Goal: Transaction & Acquisition: Purchase product/service

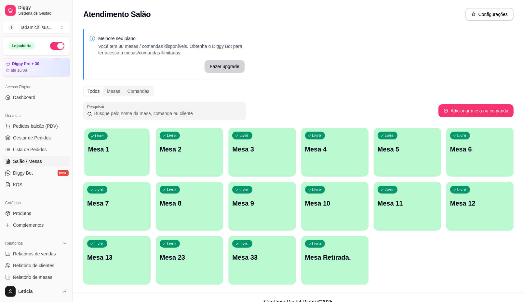
click at [114, 162] on div "Livre Mesa 1" at bounding box center [116, 148] width 65 height 40
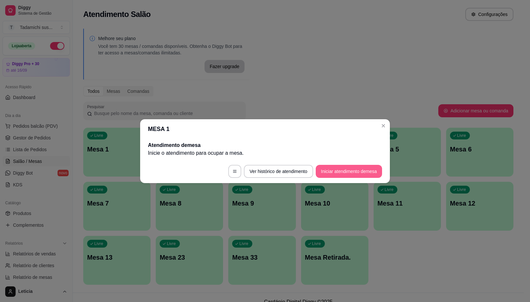
click at [357, 166] on button "Iniciar atendimento de mesa" at bounding box center [349, 171] width 66 height 13
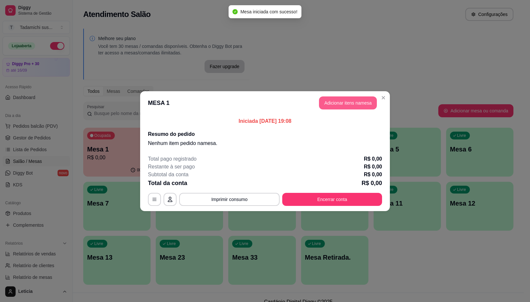
click at [347, 103] on button "Adicionar itens na mesa" at bounding box center [348, 102] width 58 height 13
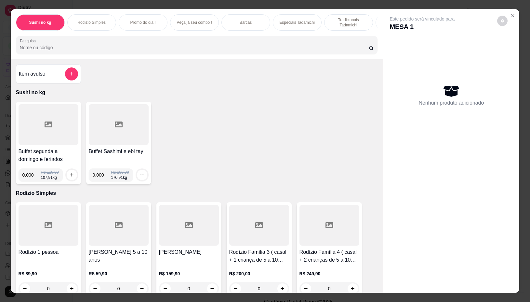
click at [41, 145] on div at bounding box center [49, 124] width 60 height 41
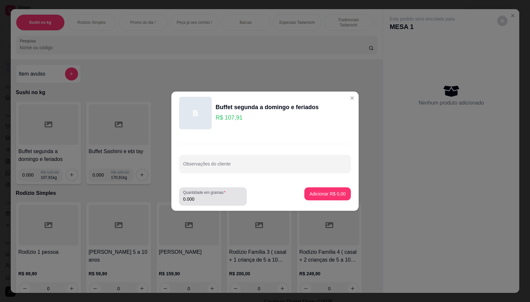
click at [228, 196] on input "0.000" at bounding box center [213, 199] width 60 height 7
click at [213, 198] on input "0.000" at bounding box center [213, 199] width 60 height 7
click at [209, 204] on div "Quantidade em gramas 0.000" at bounding box center [213, 196] width 68 height 18
type input "0.224"
click at [315, 191] on p "Adicionar R$ 24,17" at bounding box center [327, 193] width 38 height 6
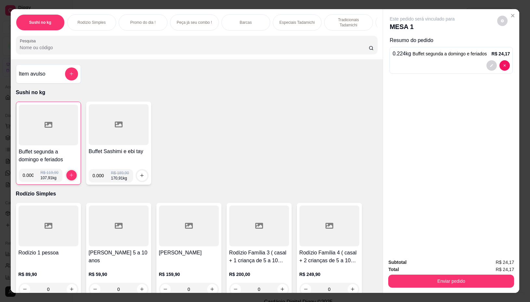
drag, startPoint x: 280, startPoint y: 47, endPoint x: 300, endPoint y: 50, distance: 19.7
click at [283, 47] on input "Pesquisa" at bounding box center [194, 47] width 349 height 7
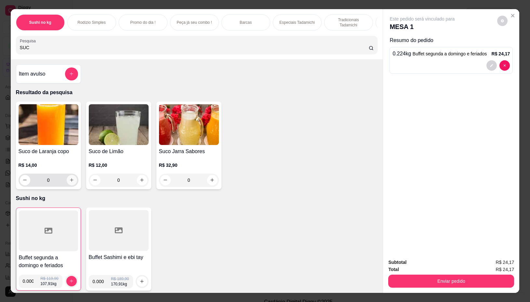
type input "SUC"
click at [69, 182] on icon "increase-product-quantity" at bounding box center [71, 180] width 5 height 5
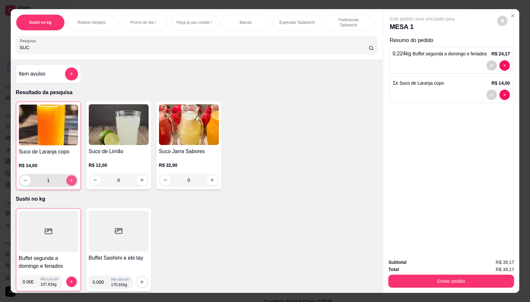
type input "1"
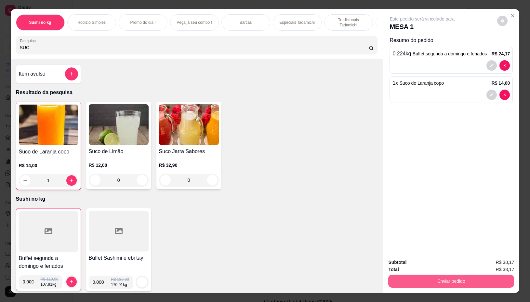
click at [454, 276] on button "Enviar pedido" at bounding box center [451, 280] width 126 height 13
click at [443, 261] on button "Não registrar e enviar pedido" at bounding box center [430, 262] width 66 height 12
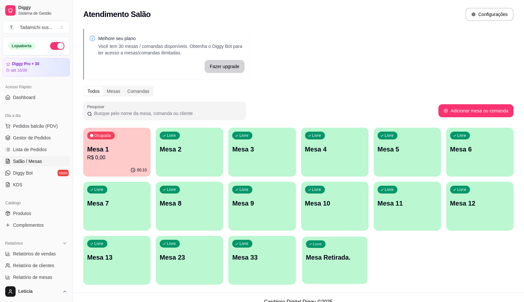
click at [333, 254] on p "Mesa Retirada." at bounding box center [335, 257] width 58 height 9
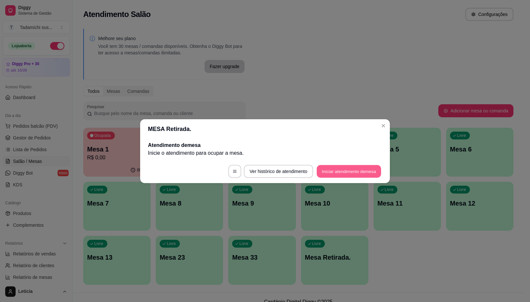
click at [334, 173] on button "Iniciar atendimento de mesa" at bounding box center [349, 171] width 64 height 13
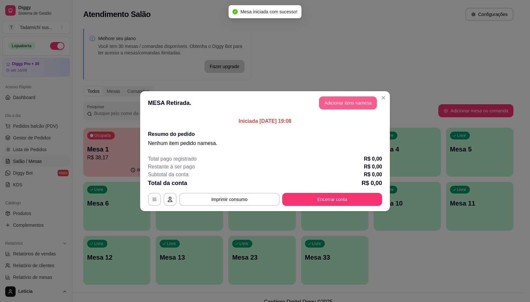
click at [361, 98] on button "Adicionar itens na mesa" at bounding box center [348, 102] width 58 height 13
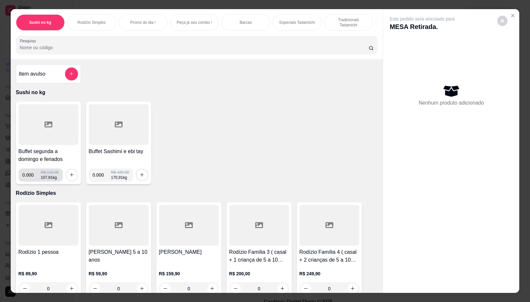
click at [30, 181] on input "0.000" at bounding box center [31, 174] width 19 height 13
type input "0.666"
click at [67, 177] on button "increase-product-quantity" at bounding box center [72, 174] width 10 height 10
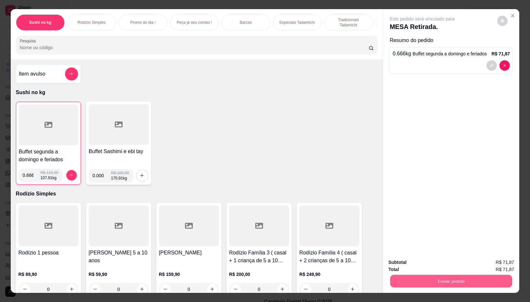
click at [404, 280] on button "Enviar pedido" at bounding box center [451, 281] width 122 height 13
click at [400, 262] on button "Não registrar e enviar pedido" at bounding box center [430, 262] width 66 height 12
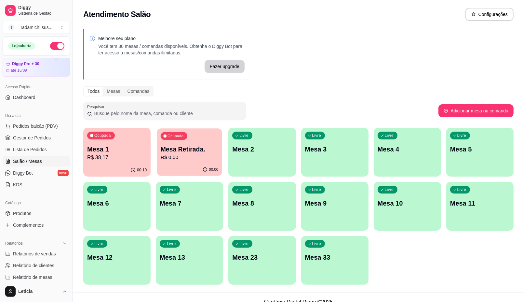
click at [191, 165] on div "00:00" at bounding box center [189, 169] width 65 height 12
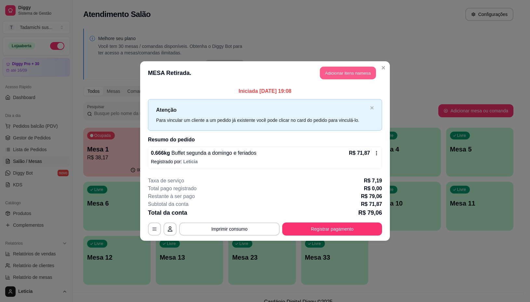
click at [323, 69] on button "Adicionar itens na mesa" at bounding box center [348, 73] width 56 height 13
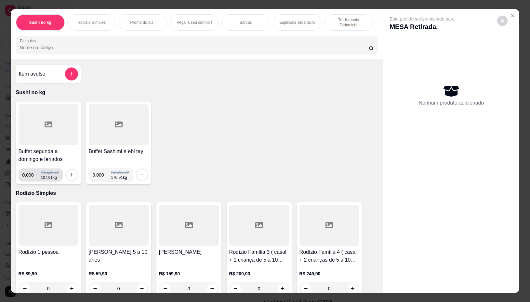
click at [29, 181] on input "0.000" at bounding box center [31, 174] width 19 height 13
type input "0.216"
click at [71, 177] on icon "increase-product-quantity" at bounding box center [71, 174] width 5 height 5
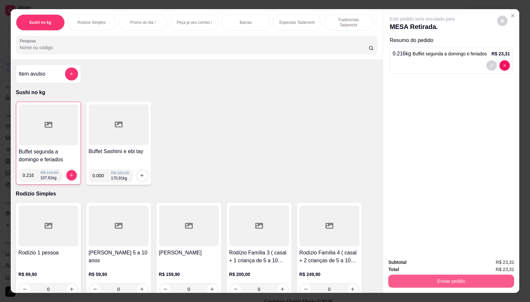
click at [410, 275] on button "Enviar pedido" at bounding box center [451, 280] width 126 height 13
click at [397, 261] on button "Não registrar e enviar pedido" at bounding box center [430, 262] width 66 height 12
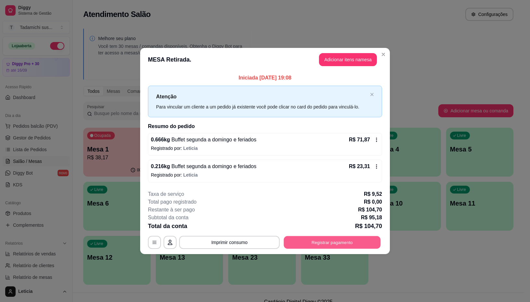
click at [335, 242] on button "Registrar pagamento" at bounding box center [332, 242] width 97 height 13
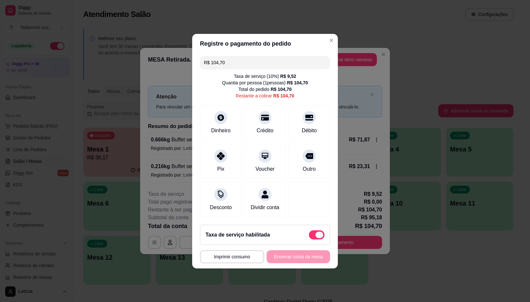
click at [316, 237] on span at bounding box center [320, 234] width 8 height 7
click at [313, 237] on input "checkbox" at bounding box center [311, 238] width 4 height 4
checkbox input "true"
type input "R$ 95,18"
checkbox input "false"
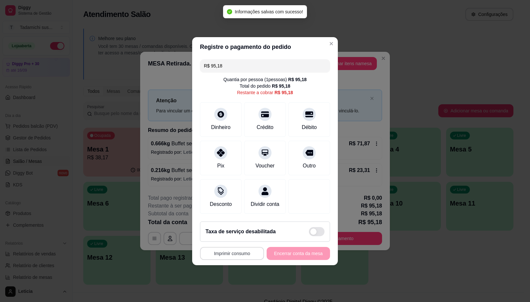
click at [243, 259] on button "Imprimir consumo" at bounding box center [232, 253] width 64 height 13
click at [235, 229] on button "IMPRESSORA" at bounding box center [233, 229] width 50 height 10
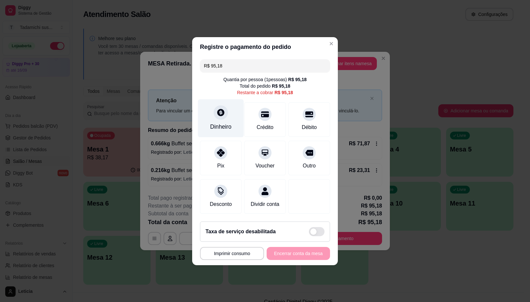
click at [228, 115] on div "Dinheiro" at bounding box center [221, 118] width 46 height 38
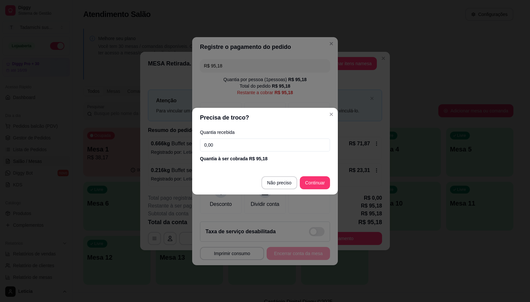
click at [239, 152] on div "Quantia recebida 0,00 Quantia à ser cobrada R$ 95,18" at bounding box center [265, 145] width 146 height 37
click at [238, 148] on input "0,00" at bounding box center [265, 144] width 130 height 13
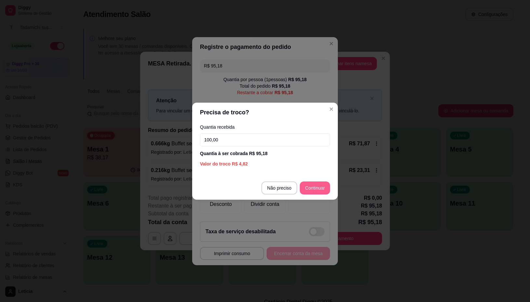
type input "100,00"
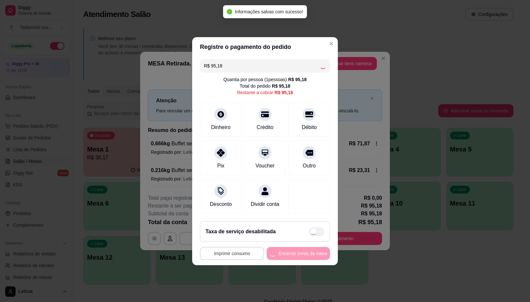
type input "R$ 0,00"
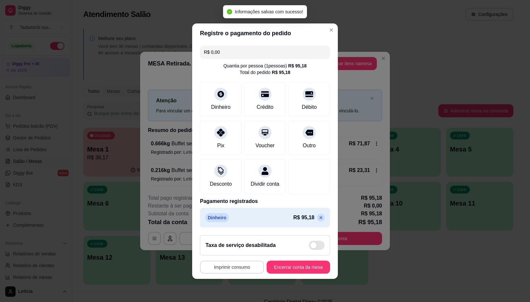
click at [229, 273] on button "Imprimir consumo" at bounding box center [232, 266] width 64 height 13
click at [224, 241] on button "IMPRESSORA" at bounding box center [229, 243] width 50 height 10
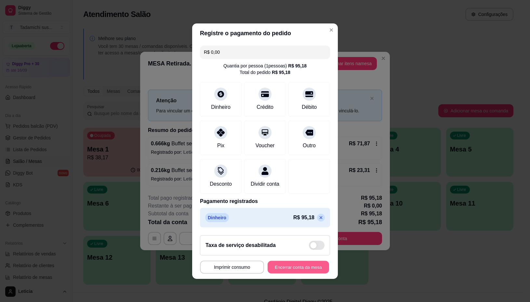
click at [287, 273] on button "Encerrar conta da mesa" at bounding box center [298, 266] width 61 height 13
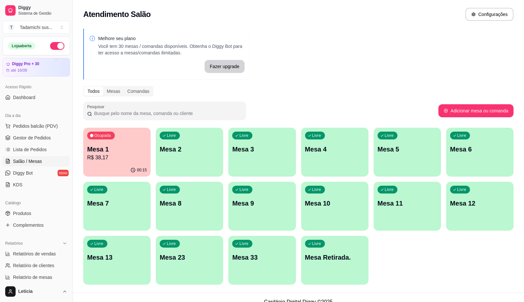
click at [138, 156] on p "R$ 38,17" at bounding box center [117, 158] width 60 height 8
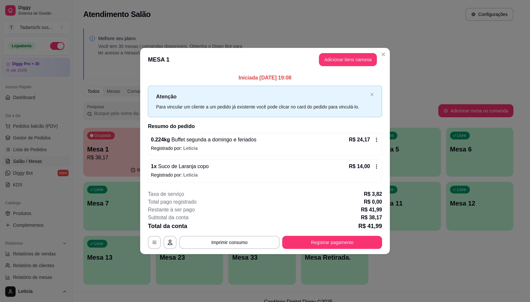
click at [334, 232] on div "**********" at bounding box center [265, 219] width 234 height 59
click at [335, 239] on button "Registrar pagamento" at bounding box center [332, 242] width 100 height 13
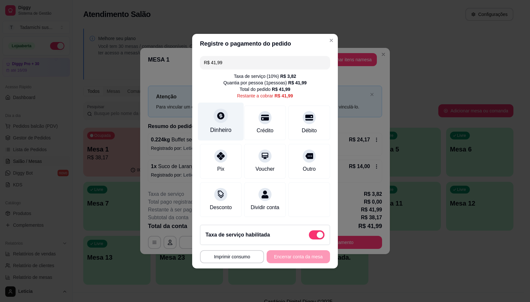
click at [222, 115] on icon at bounding box center [221, 115] width 8 height 8
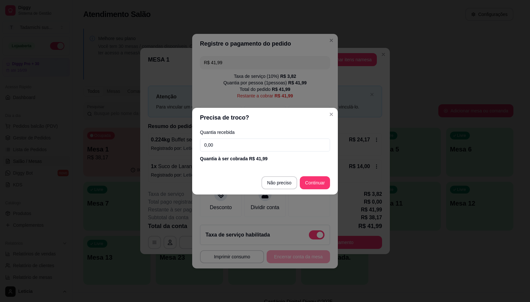
click at [260, 141] on input "0,00" at bounding box center [265, 144] width 130 height 13
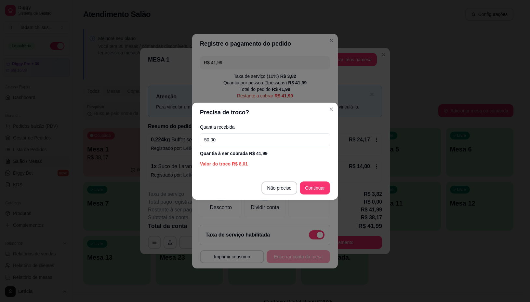
type input "50,00"
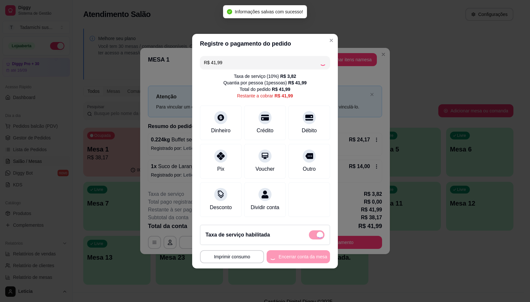
type input "R$ 0,00"
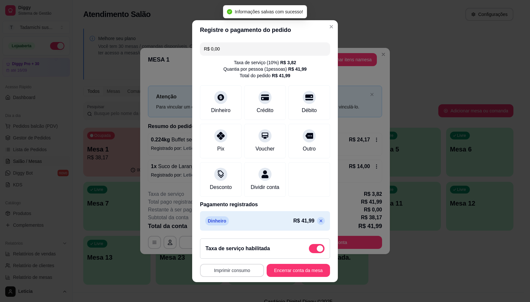
click at [220, 268] on button "Imprimir consumo" at bounding box center [232, 270] width 64 height 13
click at [214, 246] on button "IMPRESSORA" at bounding box center [229, 246] width 48 height 10
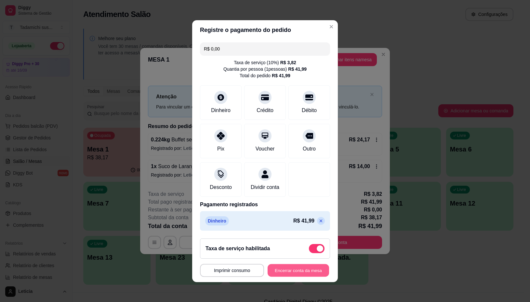
click at [299, 276] on button "Encerrar conta da mesa" at bounding box center [298, 270] width 61 height 13
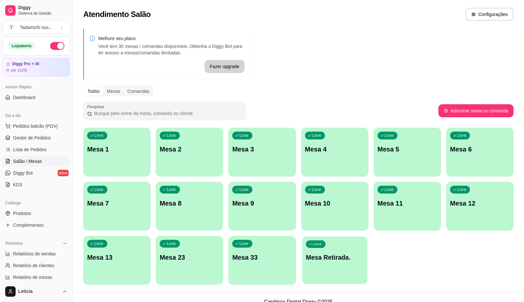
click at [344, 266] on div "Livre Mesa Retirada." at bounding box center [334, 256] width 65 height 40
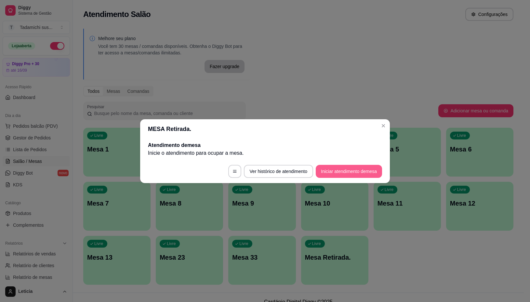
click at [369, 170] on button "Iniciar atendimento de mesa" at bounding box center [349, 171] width 66 height 13
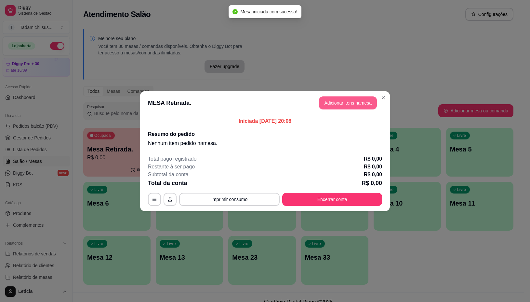
click at [364, 102] on button "Adicionar itens na mesa" at bounding box center [348, 102] width 58 height 13
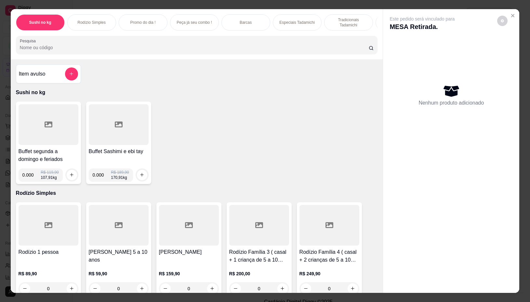
click at [46, 126] on icon at bounding box center [49, 124] width 8 height 6
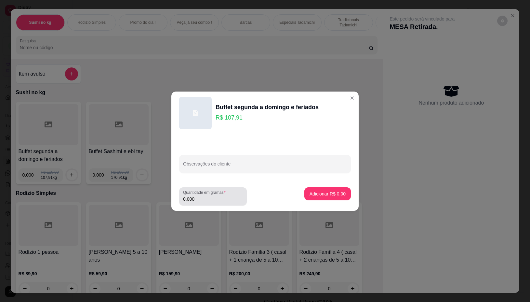
click at [215, 199] on input "0.000" at bounding box center [213, 199] width 60 height 7
type input "0.628"
click at [320, 191] on p "Adicionar R$ 67,77" at bounding box center [327, 193] width 38 height 6
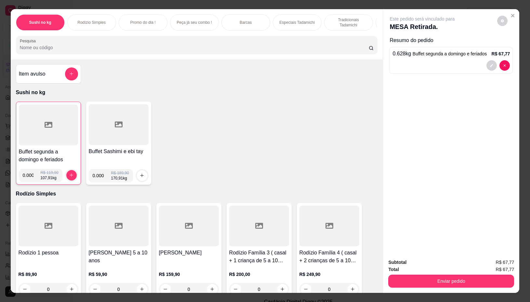
click at [39, 120] on div at bounding box center [48, 124] width 59 height 41
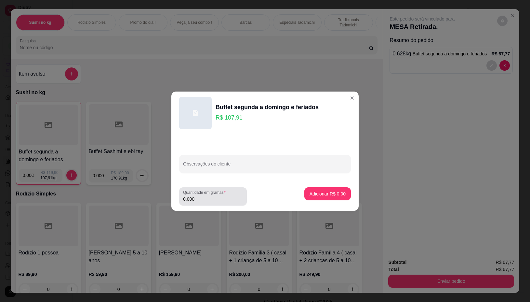
click at [211, 199] on input "0.000" at bounding box center [213, 199] width 60 height 7
type input "0.434"
click at [326, 193] on p "Adicionar R$ 46,83" at bounding box center [327, 193] width 38 height 6
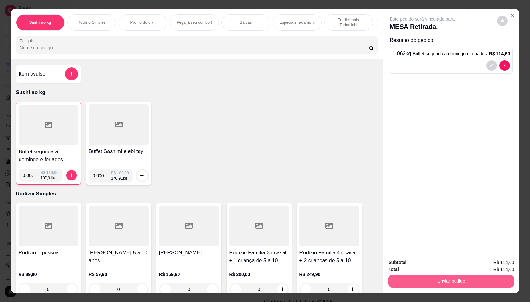
click at [425, 279] on button "Enviar pedido" at bounding box center [451, 280] width 126 height 13
click at [427, 259] on button "Não registrar e enviar pedido" at bounding box center [430, 262] width 66 height 12
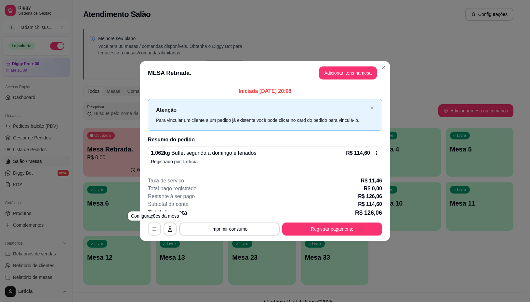
click at [149, 227] on button "button" at bounding box center [154, 228] width 13 height 13
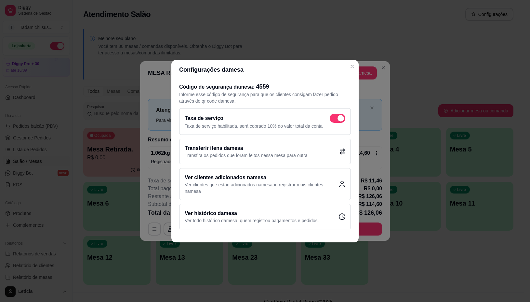
click at [339, 121] on span at bounding box center [338, 118] width 16 height 9
click at [334, 121] on input "checkbox" at bounding box center [332, 121] width 4 height 4
checkbox input "false"
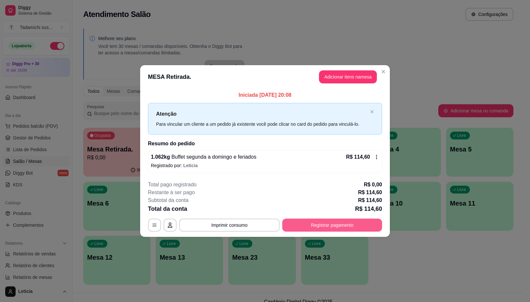
click at [326, 222] on button "Registrar pagamento" at bounding box center [332, 224] width 100 height 13
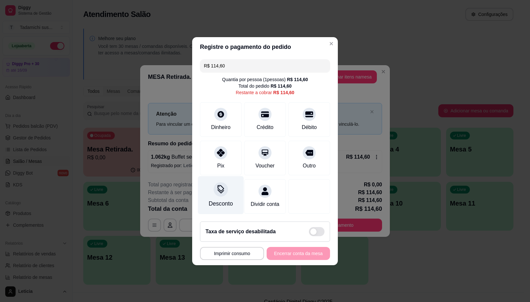
click at [223, 206] on div "Desconto" at bounding box center [221, 195] width 46 height 38
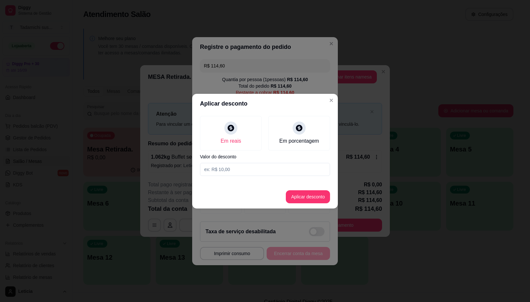
click at [229, 165] on input at bounding box center [265, 169] width 130 height 13
type input "100,00"
click at [309, 200] on button "Aplicar desconto" at bounding box center [308, 196] width 43 height 13
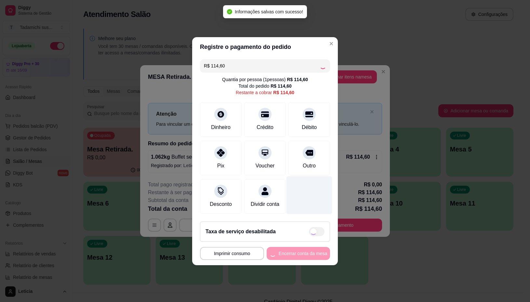
type input "R$ 14,60"
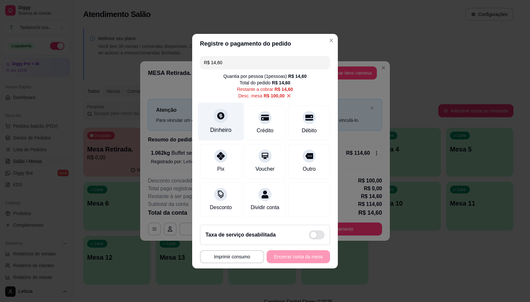
click at [210, 108] on div "Dinheiro" at bounding box center [221, 121] width 46 height 38
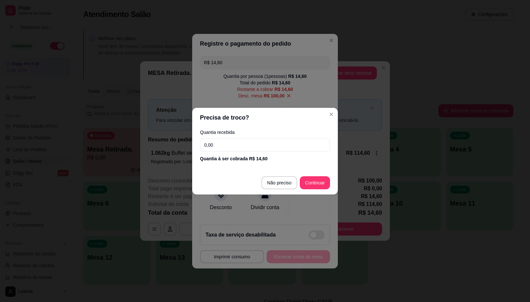
click at [223, 146] on input "0,00" at bounding box center [265, 144] width 130 height 13
type input "14,60"
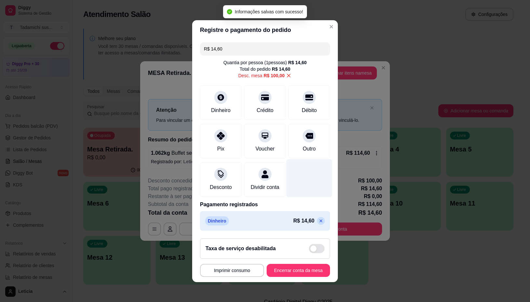
type input "R$ 0,00"
click at [235, 274] on button "Imprimir consumo" at bounding box center [232, 270] width 62 height 13
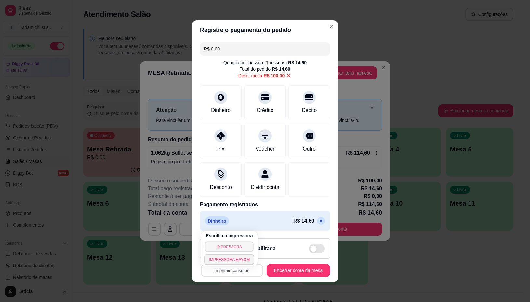
click at [222, 245] on button "IMPRESSORA" at bounding box center [229, 246] width 48 height 10
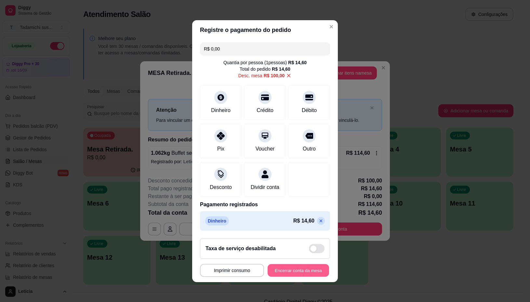
click at [294, 274] on button "Encerrar conta da mesa" at bounding box center [298, 270] width 61 height 13
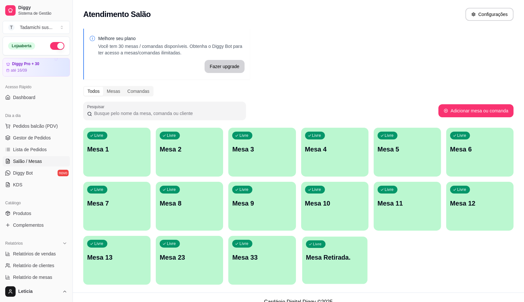
click at [347, 280] on div "button" at bounding box center [334, 279] width 65 height 7
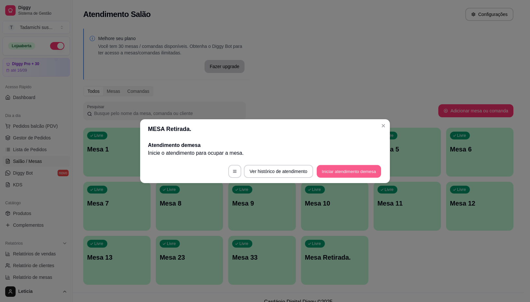
click at [344, 171] on button "Iniciar atendimento de mesa" at bounding box center [349, 171] width 64 height 13
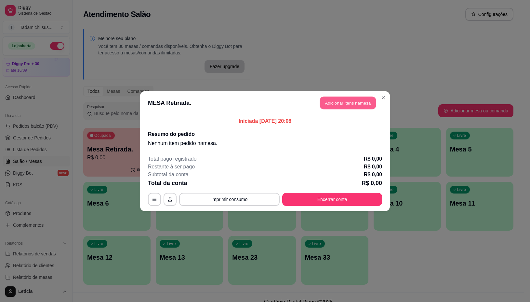
click at [340, 105] on button "Adicionar itens na mesa" at bounding box center [348, 102] width 56 height 13
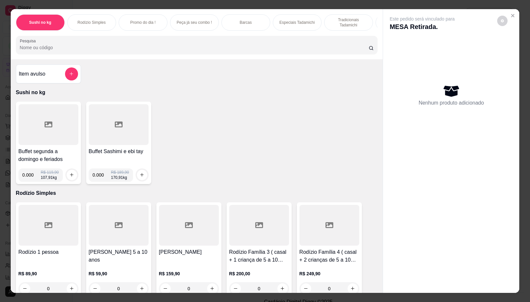
click at [36, 134] on div at bounding box center [49, 124] width 60 height 41
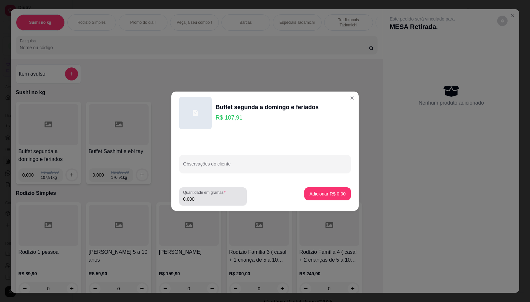
click at [211, 202] on div "0.000" at bounding box center [213, 196] width 60 height 13
type input "0.328"
click at [315, 197] on button "Adicionar R$ 35,39" at bounding box center [327, 193] width 48 height 13
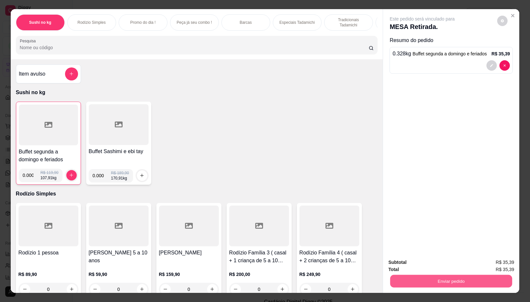
click at [427, 279] on button "Enviar pedido" at bounding box center [451, 281] width 122 height 13
click at [417, 260] on button "Não registrar e enviar pedido" at bounding box center [430, 262] width 66 height 12
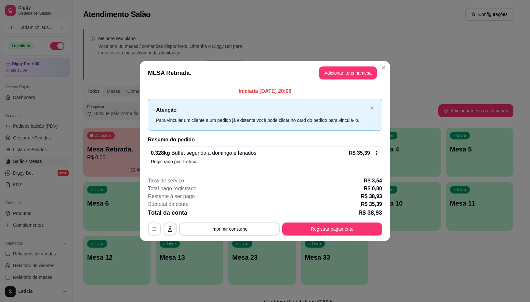
click at [155, 223] on button "button" at bounding box center [154, 228] width 13 height 13
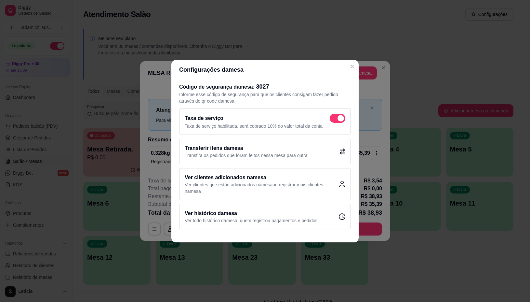
click at [335, 112] on div "Taxa de serviço Taxa de serviço habilitada, será cobrado 10% do valor total da …" at bounding box center [265, 121] width 172 height 27
checkbox input "false"
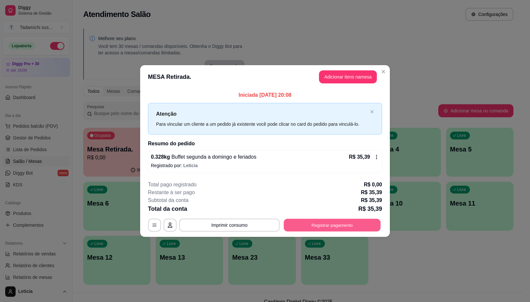
click at [316, 220] on button "Registrar pagamento" at bounding box center [332, 225] width 97 height 13
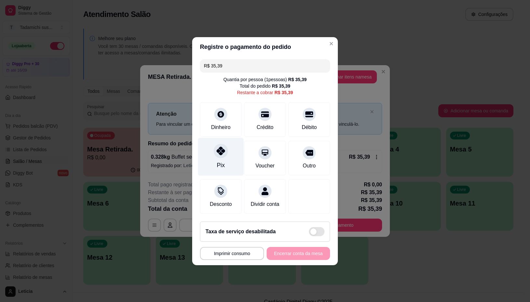
click at [220, 152] on div at bounding box center [221, 150] width 14 height 14
type input "R$ 0,00"
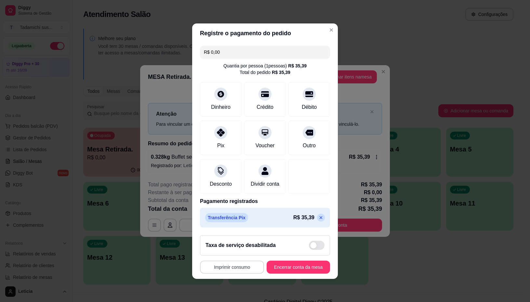
click at [228, 268] on button "Imprimir consumo" at bounding box center [232, 266] width 64 height 13
click at [228, 243] on button "IMPRESSORA" at bounding box center [229, 243] width 50 height 10
click at [285, 273] on button "Encerrar conta da mesa" at bounding box center [298, 266] width 61 height 13
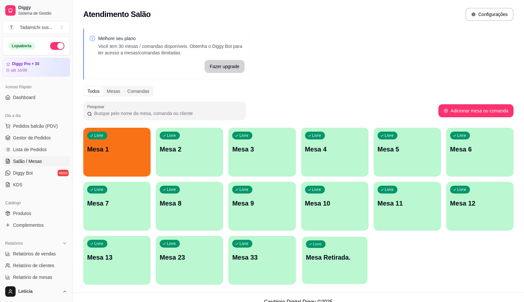
click at [330, 259] on p "Mesa Retirada." at bounding box center [335, 257] width 58 height 9
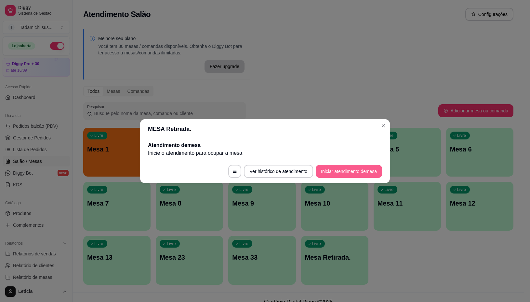
click at [361, 168] on button "Iniciar atendimento de mesa" at bounding box center [349, 171] width 66 height 13
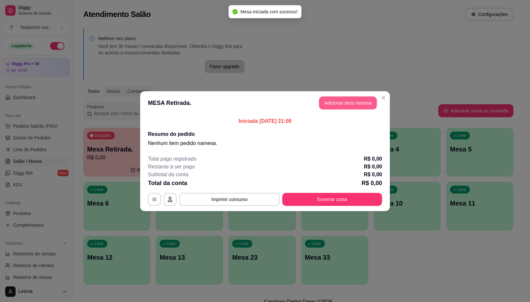
click at [339, 96] on button "Adicionar itens na mesa" at bounding box center [348, 102] width 58 height 13
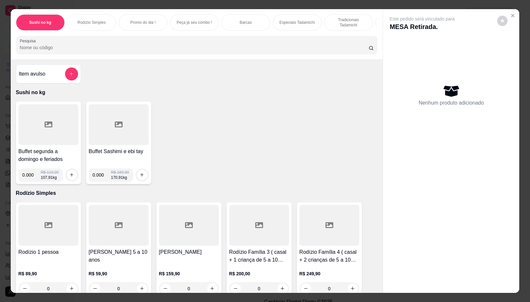
click at [20, 129] on div at bounding box center [49, 124] width 60 height 41
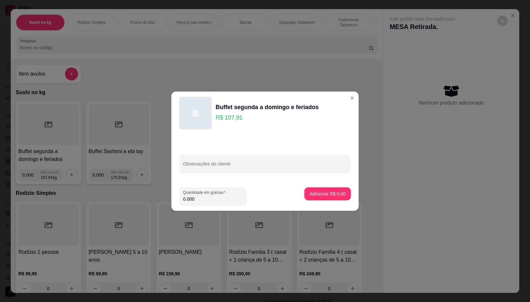
click at [211, 196] on input "0.000" at bounding box center [213, 199] width 60 height 7
type input "0.320"
click at [307, 190] on p "Adicionar R$ 34,53" at bounding box center [326, 193] width 39 height 7
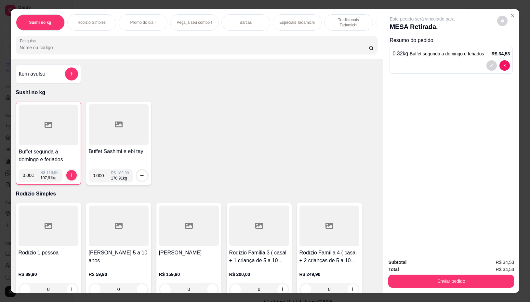
click at [421, 285] on div "Subtotal R$ 34,53 Total R$ 34,53 Enviar pedido" at bounding box center [451, 272] width 136 height 39
click at [414, 275] on button "Enviar pedido" at bounding box center [451, 281] width 122 height 13
click at [405, 285] on div "Subtotal R$ 34,53 Total R$ 34,53 Enviar pedido" at bounding box center [451, 272] width 136 height 39
click at [409, 277] on button "Enviar pedido" at bounding box center [451, 280] width 126 height 13
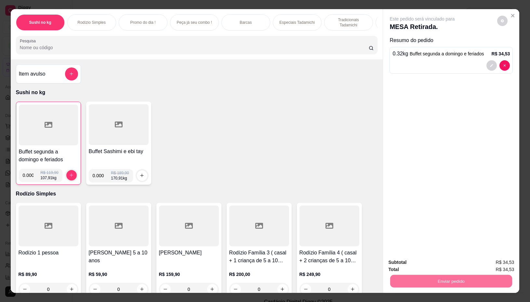
click at [409, 261] on button "Não registrar e enviar pedido" at bounding box center [430, 262] width 68 height 12
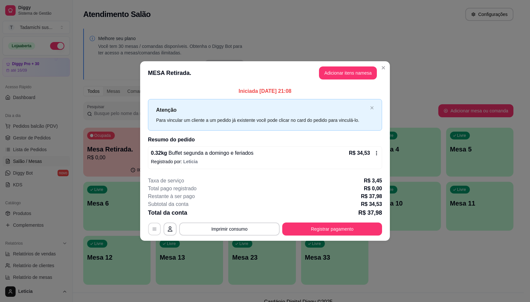
click at [156, 232] on button "button" at bounding box center [154, 229] width 13 height 13
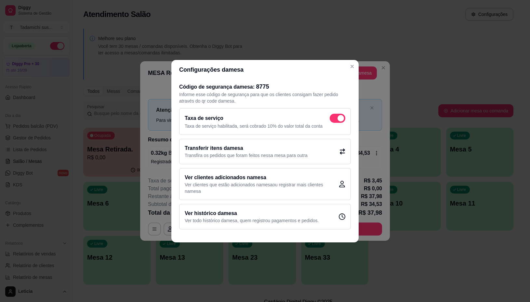
click at [333, 121] on span at bounding box center [338, 118] width 16 height 9
click at [333, 121] on input "checkbox" at bounding box center [332, 121] width 4 height 4
checkbox input "false"
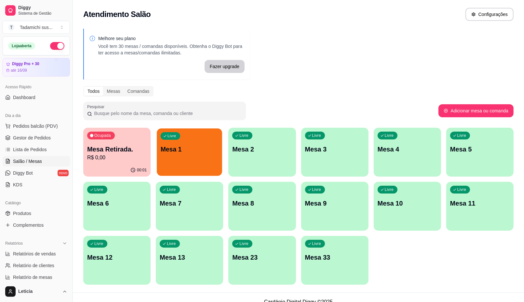
click at [186, 142] on div "Livre Mesa 1" at bounding box center [189, 148] width 65 height 40
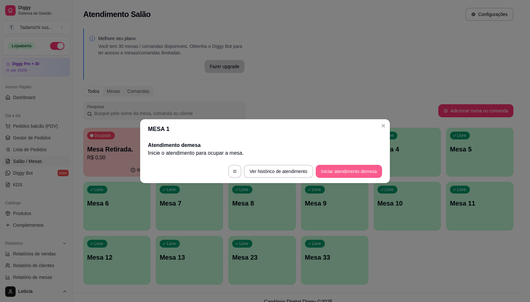
click at [343, 176] on button "Iniciar atendimento de mesa" at bounding box center [349, 171] width 66 height 13
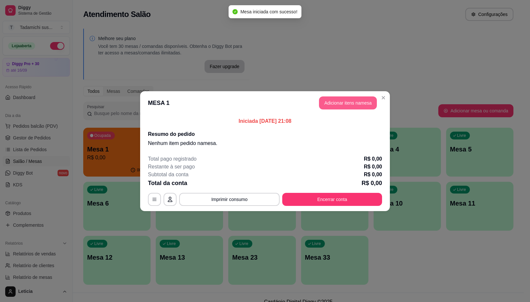
click at [339, 108] on button "Adicionar itens na mesa" at bounding box center [348, 102] width 58 height 13
click at [252, 51] on input "Pesquisa" at bounding box center [194, 47] width 349 height 7
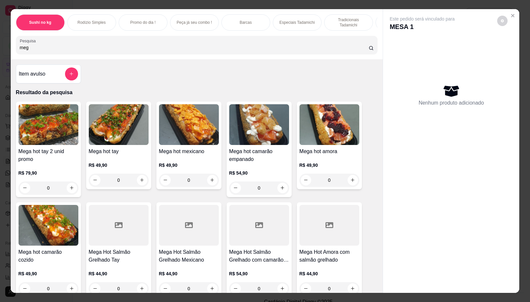
type input "meg"
click at [277, 193] on div "0" at bounding box center [259, 187] width 60 height 13
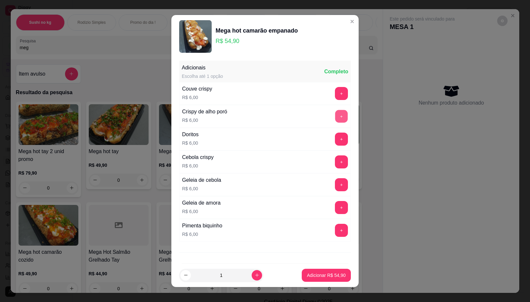
click at [335, 115] on button "+" at bounding box center [341, 116] width 13 height 13
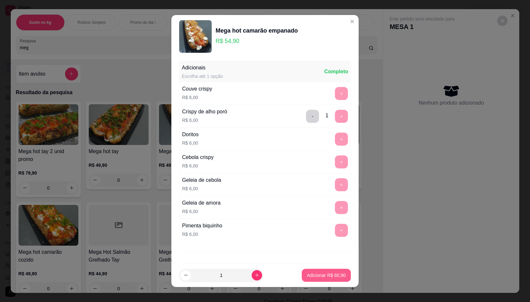
click at [316, 277] on p "Adicionar R$ 60,90" at bounding box center [326, 275] width 39 height 7
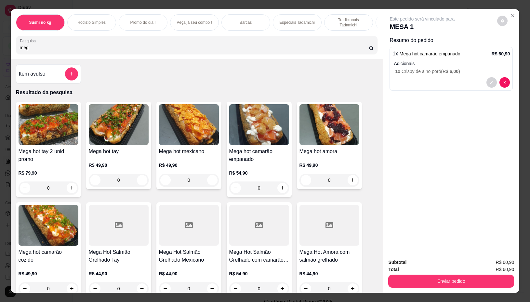
click at [280, 186] on div "0" at bounding box center [259, 187] width 60 height 13
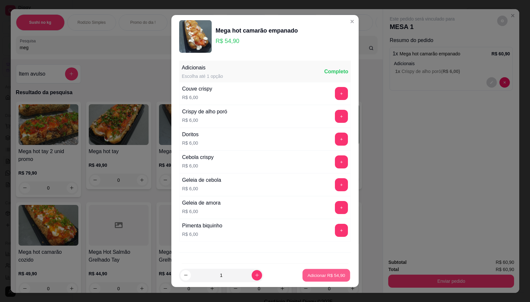
click at [315, 277] on p "Adicionar R$ 54,90" at bounding box center [327, 275] width 38 height 6
type input "1"
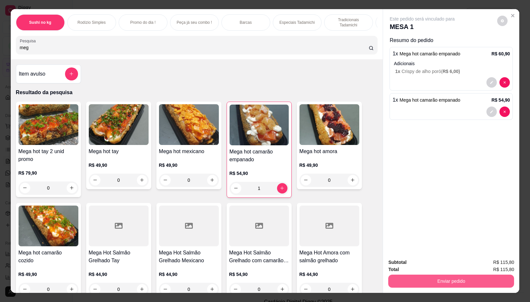
click at [416, 274] on button "Enviar pedido" at bounding box center [451, 280] width 126 height 13
click at [408, 266] on button "Não registrar e enviar pedido" at bounding box center [430, 262] width 66 height 12
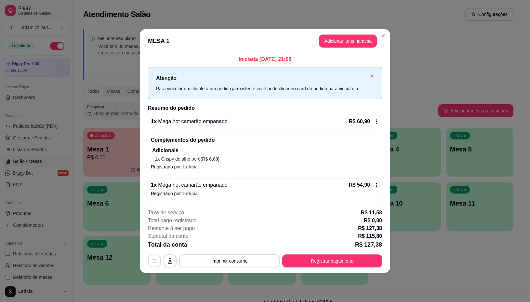
click at [154, 261] on icon "button" at bounding box center [154, 260] width 5 height 5
click at [150, 264] on button "button" at bounding box center [154, 260] width 13 height 13
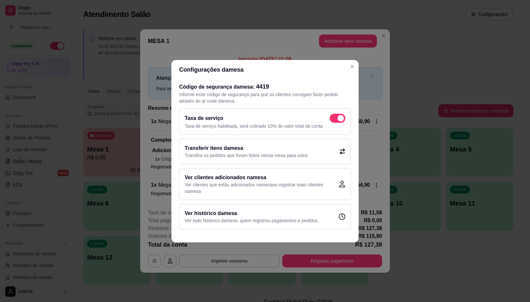
click at [342, 120] on span at bounding box center [341, 118] width 7 height 7
click at [334, 120] on input "checkbox" at bounding box center [332, 121] width 4 height 4
checkbox input "false"
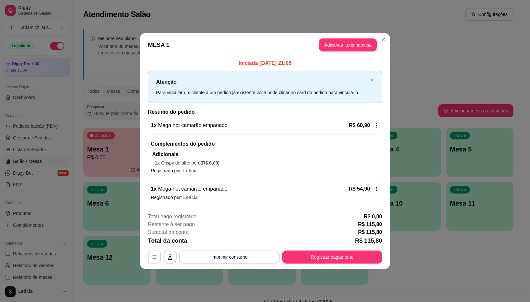
click at [337, 264] on footer "**********" at bounding box center [265, 237] width 250 height 61
click at [335, 255] on button "Registrar pagamento" at bounding box center [332, 256] width 100 height 13
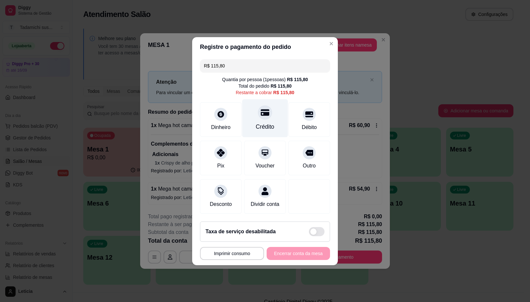
click at [260, 116] on div "Crédito" at bounding box center [265, 118] width 46 height 38
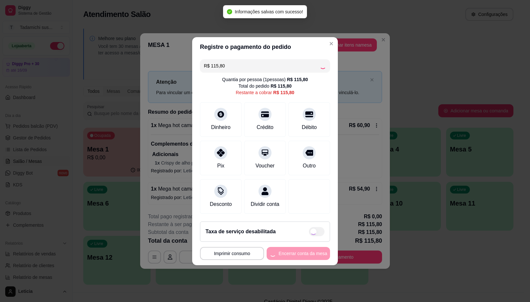
type input "R$ 0,00"
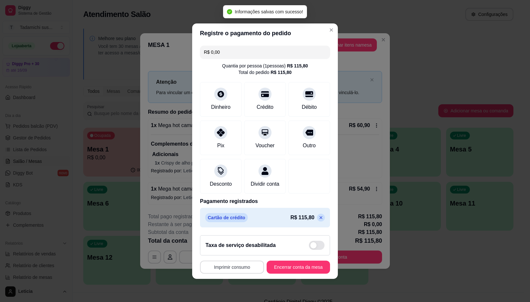
click at [237, 267] on button "Imprimir consumo" at bounding box center [232, 266] width 64 height 13
click at [222, 242] on button "IMPRESSORA" at bounding box center [229, 243] width 50 height 10
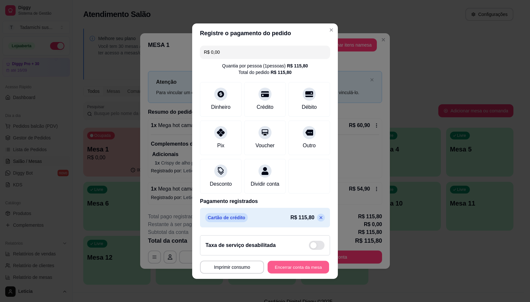
click at [293, 268] on button "Encerrar conta da mesa" at bounding box center [298, 266] width 61 height 13
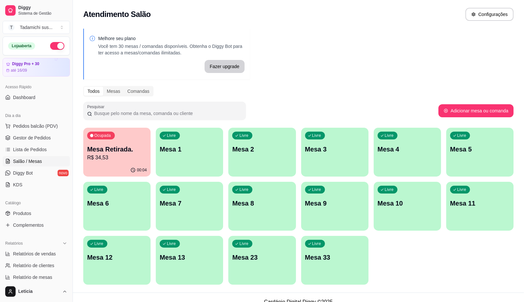
click at [112, 156] on p "R$ 34,53" at bounding box center [117, 158] width 60 height 8
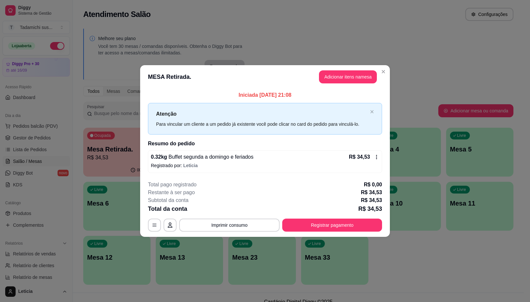
click at [345, 232] on footer "**********" at bounding box center [265, 205] width 250 height 61
click at [334, 221] on button "Registrar pagamento" at bounding box center [332, 224] width 100 height 13
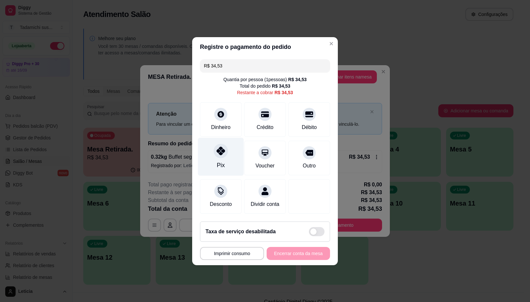
click at [215, 155] on div "Pix" at bounding box center [221, 156] width 46 height 38
type input "R$ 0,00"
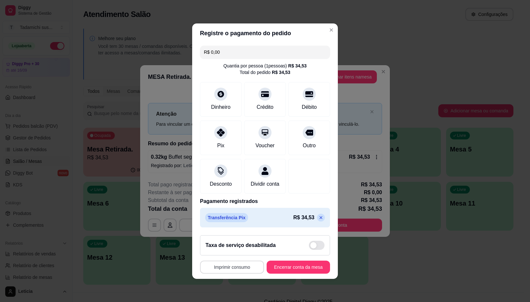
click at [246, 270] on button "Imprimir consumo" at bounding box center [232, 266] width 64 height 13
click at [230, 243] on button "IMPRESSORA" at bounding box center [229, 243] width 50 height 10
click at [282, 272] on button "Encerrar conta da mesa" at bounding box center [298, 266] width 63 height 13
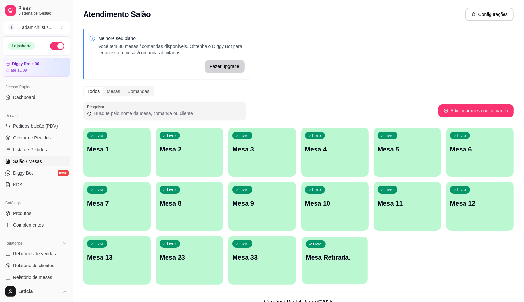
click at [349, 260] on p "Mesa Retirada." at bounding box center [335, 257] width 58 height 9
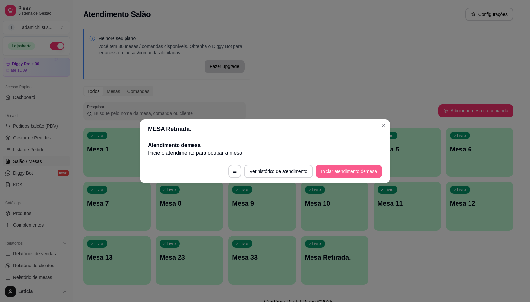
click at [338, 173] on button "Iniciar atendimento de mesa" at bounding box center [349, 171] width 66 height 13
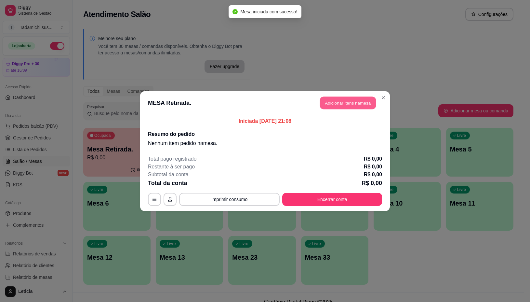
click at [340, 102] on button "Adicionar itens na mesa" at bounding box center [348, 102] width 56 height 13
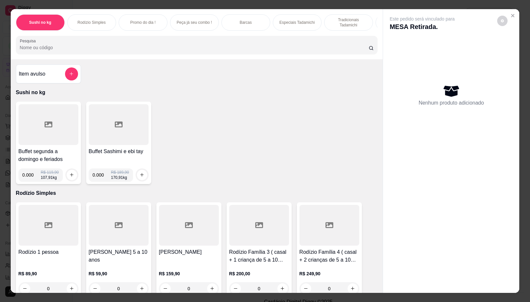
click at [57, 115] on div at bounding box center [49, 124] width 60 height 41
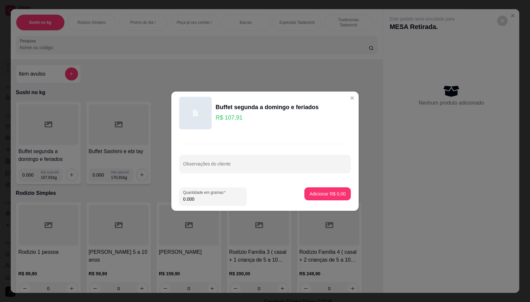
click at [204, 198] on input "0.000" at bounding box center [213, 199] width 60 height 7
type input "0.386"
click at [310, 195] on p "Adicionar R$ 41,65" at bounding box center [327, 193] width 38 height 6
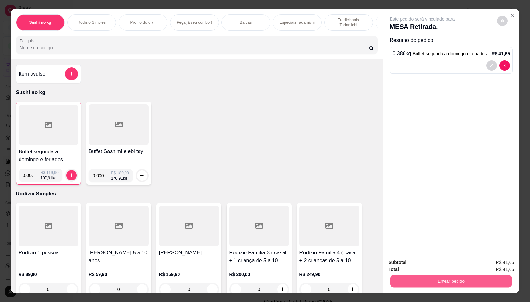
click at [421, 279] on button "Enviar pedido" at bounding box center [451, 281] width 122 height 13
click at [399, 263] on button "Não registrar e enviar pedido" at bounding box center [430, 262] width 66 height 12
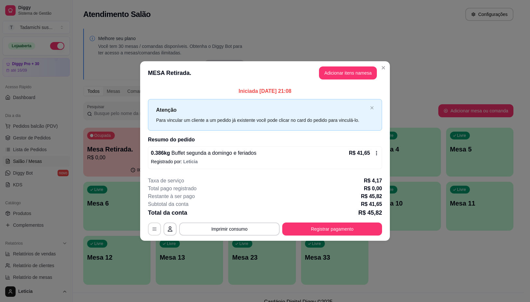
click at [153, 230] on icon "button" at bounding box center [155, 228] width 4 height 3
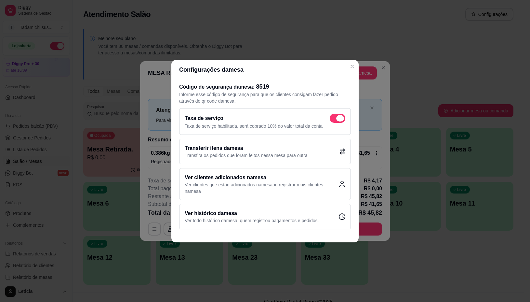
click at [338, 117] on span at bounding box center [340, 118] width 8 height 7
click at [334, 119] on input "checkbox" at bounding box center [332, 121] width 4 height 4
checkbox input "false"
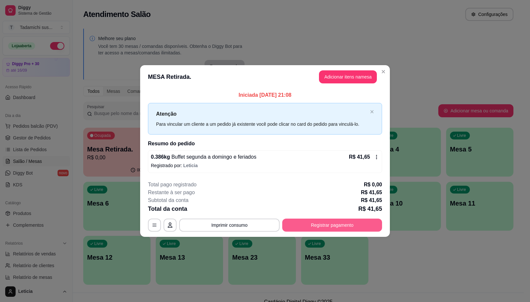
click at [287, 220] on button "Registrar pagamento" at bounding box center [332, 224] width 100 height 13
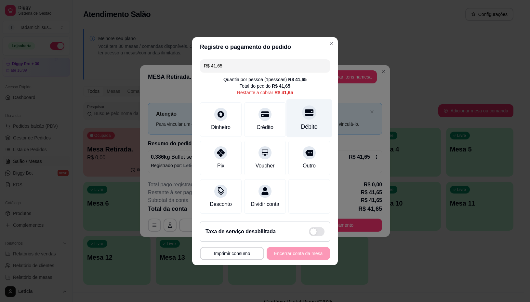
click at [302, 122] on div "Débito" at bounding box center [309, 126] width 17 height 8
type input "R$ 0,00"
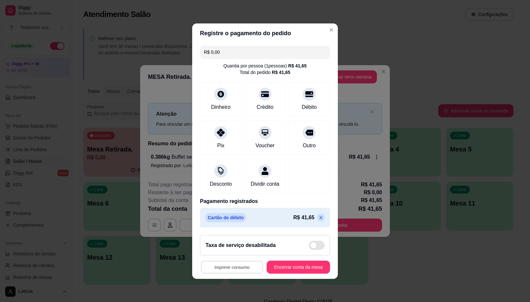
click at [237, 272] on button "Imprimir consumo" at bounding box center [232, 266] width 62 height 13
click at [236, 242] on button "IMPRESSORA" at bounding box center [229, 243] width 50 height 10
click at [295, 273] on button "Encerrar conta da mesa" at bounding box center [298, 266] width 63 height 13
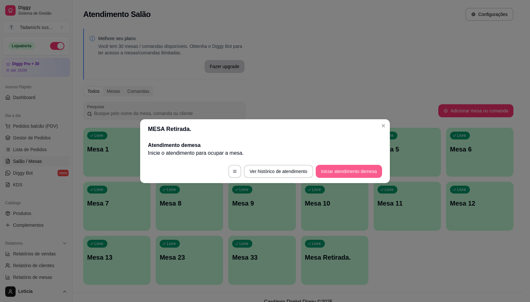
click at [362, 169] on button "Iniciar atendimento de mesa" at bounding box center [349, 171] width 66 height 13
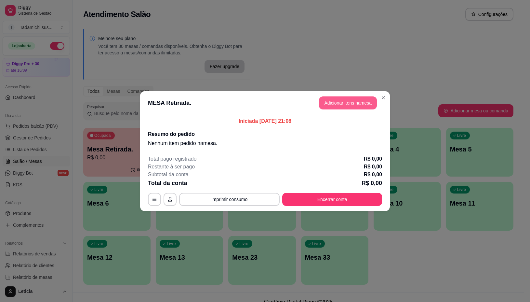
click at [334, 98] on button "Adicionar itens na mesa" at bounding box center [348, 102] width 58 height 13
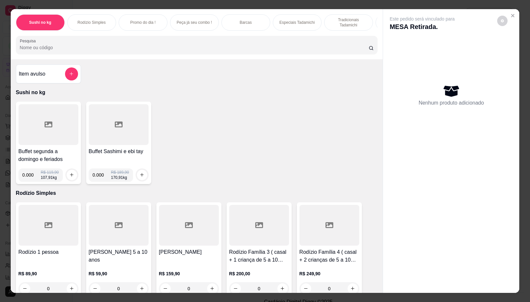
drag, startPoint x: 61, startPoint y: 123, endPoint x: 65, endPoint y: 121, distance: 4.8
click at [65, 121] on div at bounding box center [49, 124] width 60 height 41
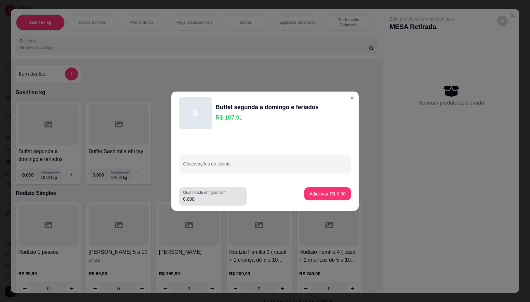
click at [205, 203] on div "Quantidade em gramas 0.000" at bounding box center [213, 196] width 68 height 18
type input "0.144"
click at [320, 191] on p "Adicionar R$ 15,54" at bounding box center [326, 193] width 39 height 7
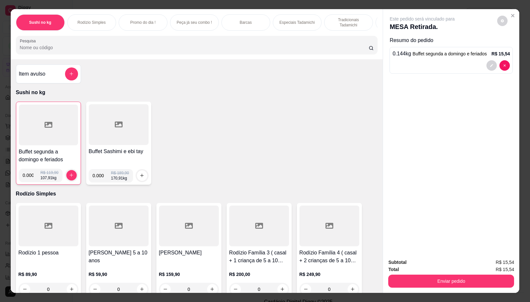
click at [430, 285] on div "Subtotal R$ 15,54 Total R$ 15,54 Enviar pedido" at bounding box center [451, 272] width 136 height 39
click at [425, 275] on button "Enviar pedido" at bounding box center [451, 281] width 122 height 13
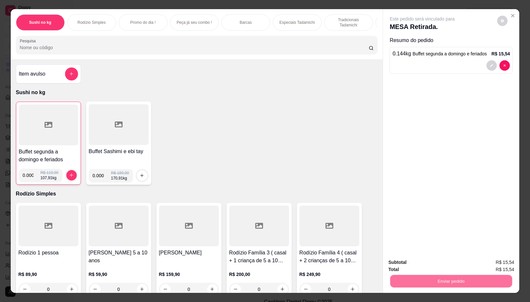
click at [414, 259] on button "Não registrar e enviar pedido" at bounding box center [430, 262] width 66 height 12
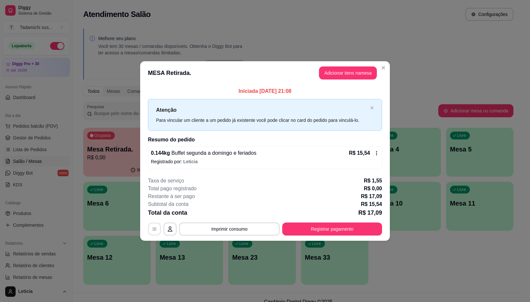
click at [150, 226] on button "button" at bounding box center [154, 229] width 13 height 13
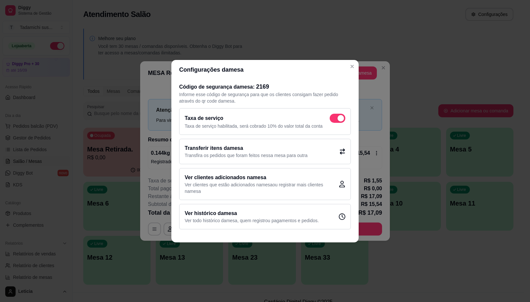
click at [330, 112] on div "Taxa de serviço Taxa de serviço habilitada, será cobrado 10% do valor total da …" at bounding box center [265, 121] width 172 height 27
checkbox input "false"
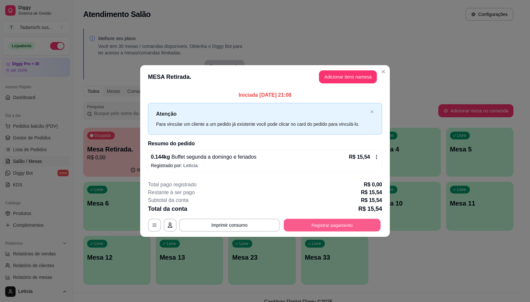
click at [332, 222] on button "Registrar pagamento" at bounding box center [332, 225] width 97 height 13
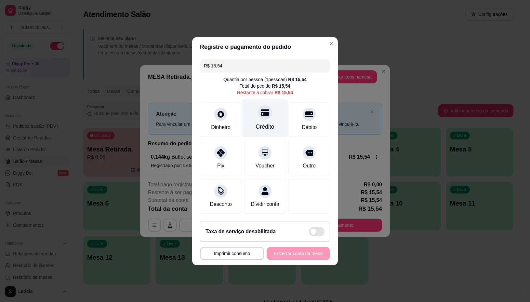
click at [249, 116] on div "Crédito" at bounding box center [265, 118] width 46 height 38
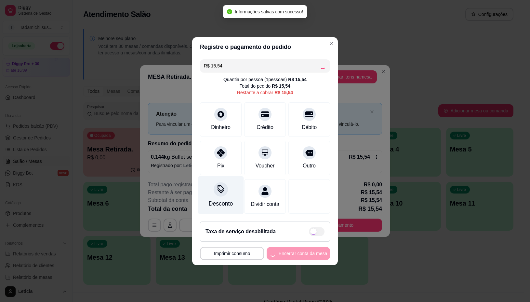
type input "R$ 0,00"
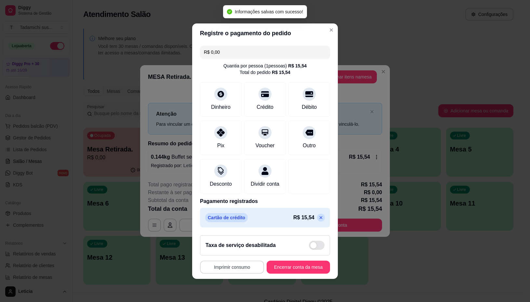
click at [220, 270] on button "Imprimir consumo" at bounding box center [232, 266] width 64 height 13
click at [219, 240] on button "IMPRESSORA" at bounding box center [229, 243] width 50 height 10
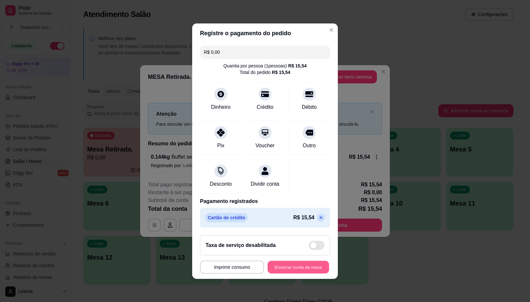
click at [287, 272] on button "Encerrar conta da mesa" at bounding box center [298, 266] width 61 height 13
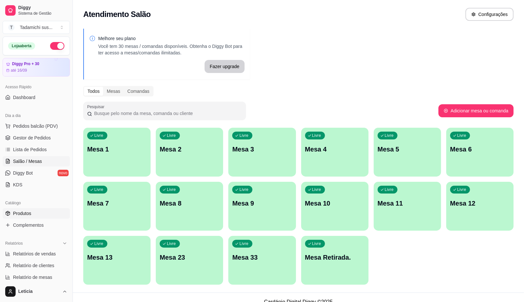
click at [43, 217] on link "Produtos" at bounding box center [36, 213] width 67 height 10
click at [43, 212] on link "Produtos" at bounding box center [36, 213] width 67 height 10
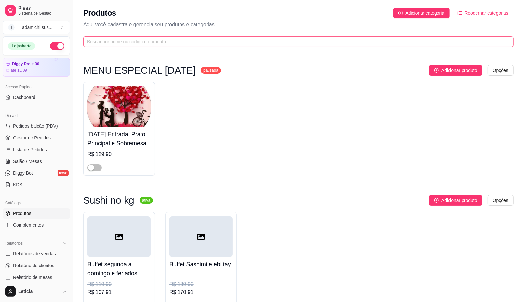
click at [149, 36] on span at bounding box center [298, 41] width 430 height 10
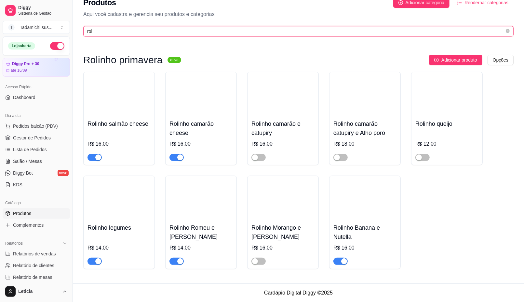
scroll to position [12, 0]
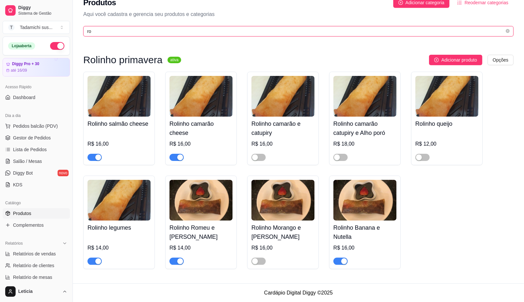
type input "r"
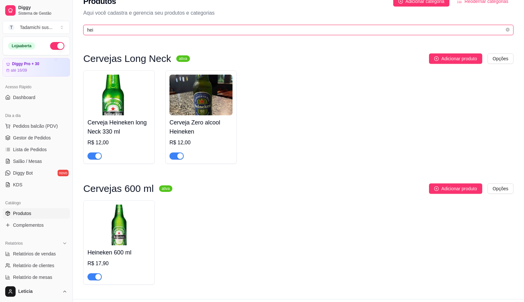
drag, startPoint x: 103, startPoint y: 31, endPoint x: 111, endPoint y: 33, distance: 8.0
click at [104, 31] on input "hei" at bounding box center [295, 29] width 417 height 7
type input "h"
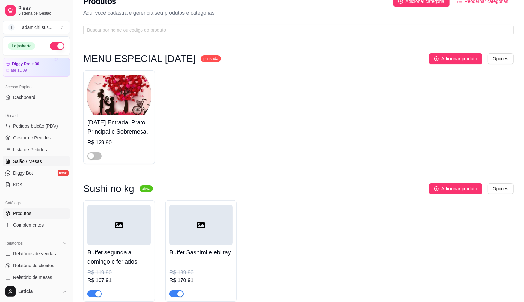
click at [23, 161] on span "Salão / Mesas" at bounding box center [27, 161] width 29 height 7
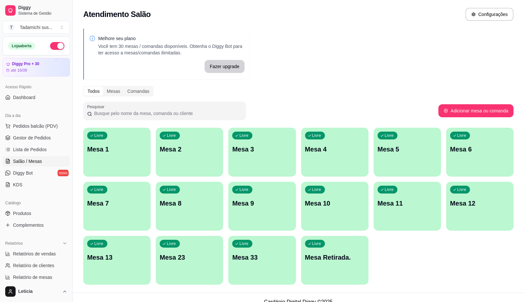
click at [318, 261] on div "Livre Mesa Retirada." at bounding box center [334, 256] width 67 height 41
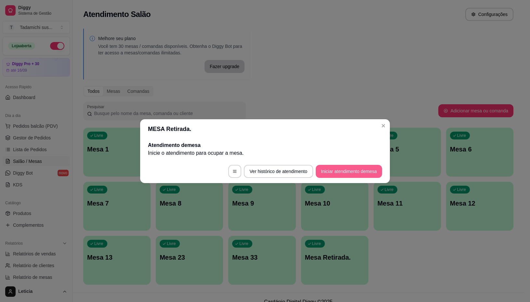
click at [356, 174] on button "Iniciar atendimento de mesa" at bounding box center [349, 171] width 66 height 13
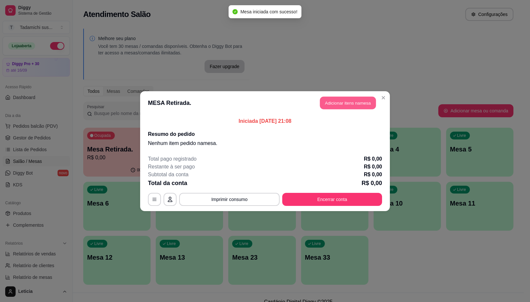
click at [337, 101] on button "Adicionar itens na mesa" at bounding box center [348, 102] width 56 height 13
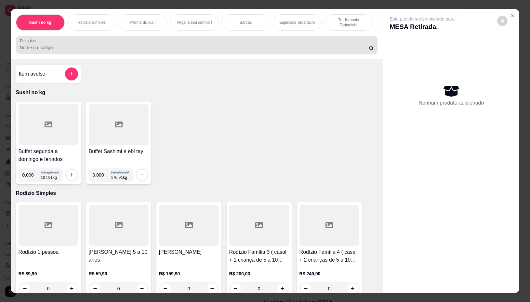
click at [185, 51] on input "Pesquisa" at bounding box center [194, 47] width 349 height 7
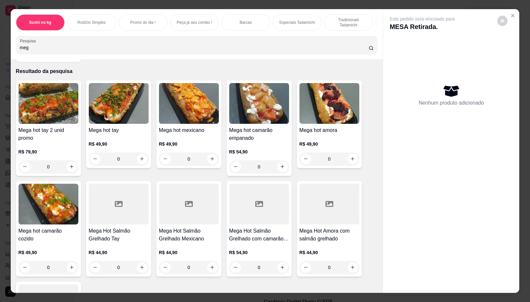
scroll to position [81, 0]
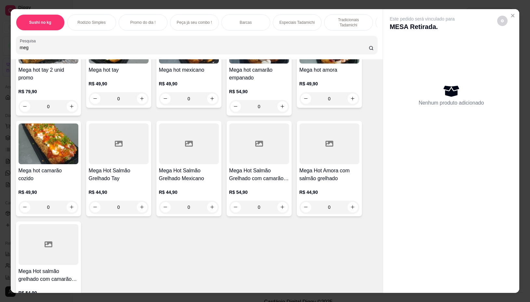
type input "meg"
click at [138, 208] on div "0" at bounding box center [119, 206] width 60 height 13
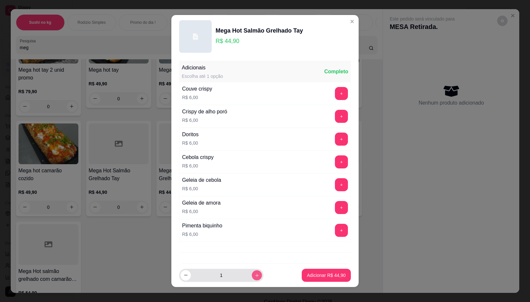
click at [255, 276] on icon "increase-product-quantity" at bounding box center [257, 274] width 5 height 5
type input "3"
click at [321, 277] on p "Adicionar R$ 134,70" at bounding box center [325, 275] width 40 height 6
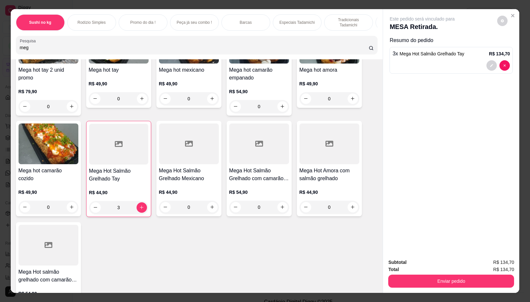
type input "3"
click at [392, 277] on button "Enviar pedido" at bounding box center [451, 280] width 126 height 13
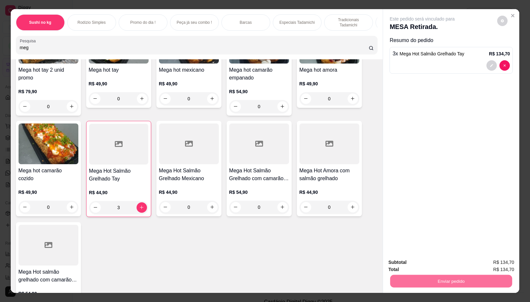
click at [415, 259] on button "Não registrar e enviar pedido" at bounding box center [430, 262] width 66 height 12
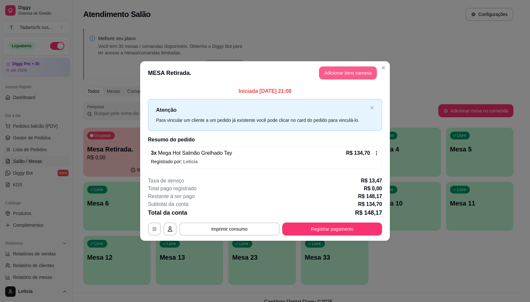
click at [344, 75] on button "Adicionar itens na mesa" at bounding box center [348, 72] width 58 height 13
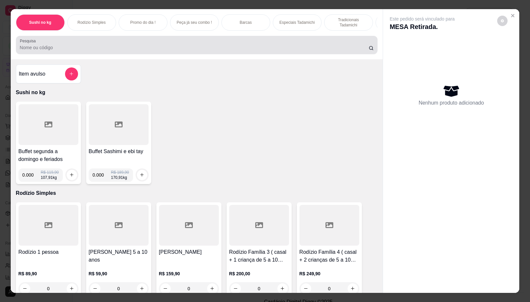
click at [144, 48] on input "Pesquisa" at bounding box center [194, 47] width 349 height 7
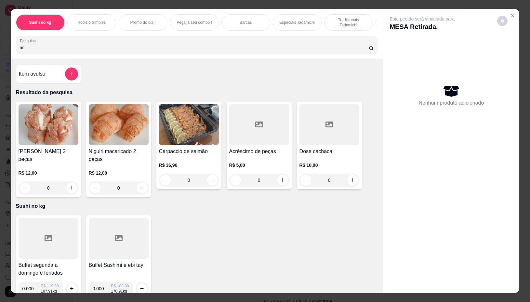
type input "a"
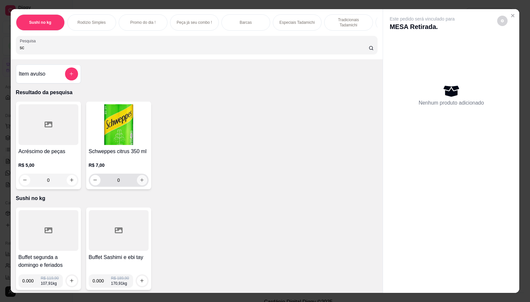
type input "sc"
click at [140, 182] on icon "increase-product-quantity" at bounding box center [142, 179] width 5 height 5
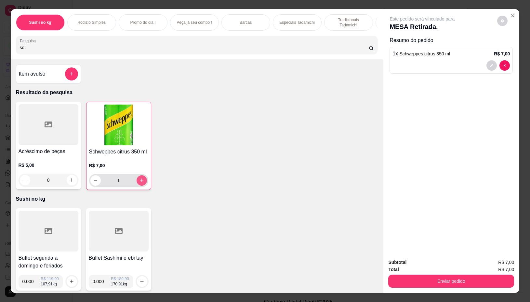
type input "1"
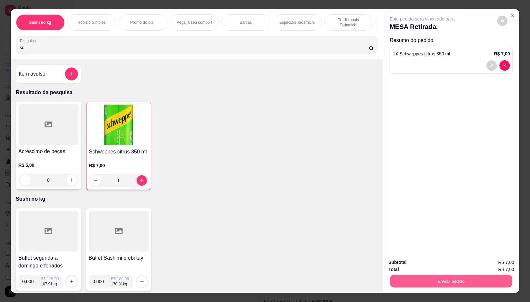
click at [452, 277] on button "Enviar pedido" at bounding box center [451, 281] width 122 height 13
click at [441, 262] on button "Não registrar e enviar pedido" at bounding box center [430, 262] width 66 height 12
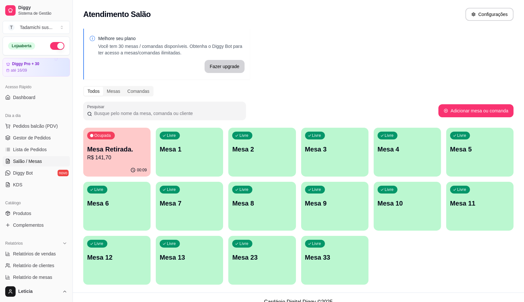
click at [197, 160] on div "Livre Mesa 1" at bounding box center [189, 148] width 67 height 41
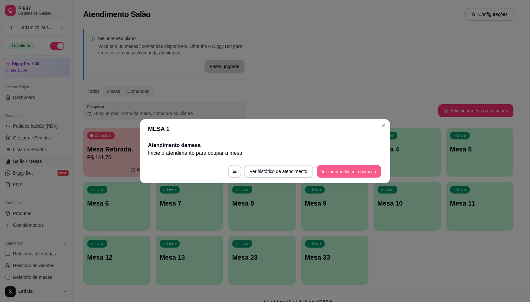
click at [361, 176] on button "Iniciar atendimento de mesa" at bounding box center [349, 171] width 64 height 13
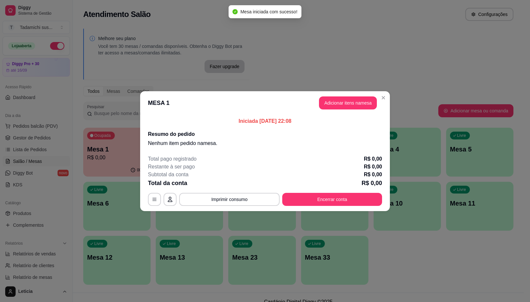
click at [357, 109] on header "MESA 1 Adicionar itens na mesa" at bounding box center [265, 102] width 250 height 23
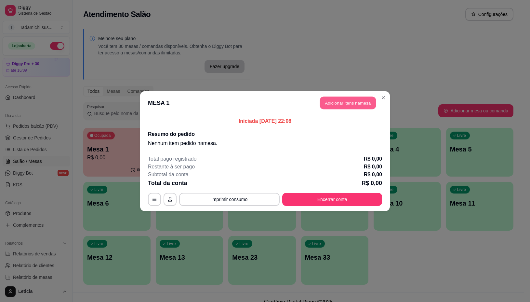
click at [342, 101] on button "Adicionar itens na mesa" at bounding box center [348, 102] width 56 height 13
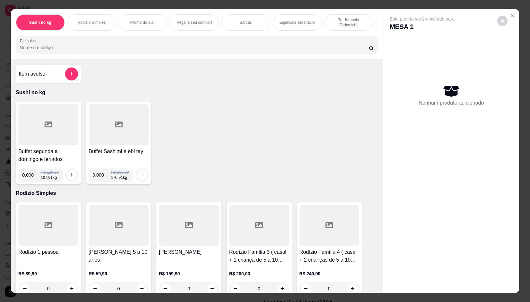
click at [36, 138] on div at bounding box center [49, 124] width 60 height 41
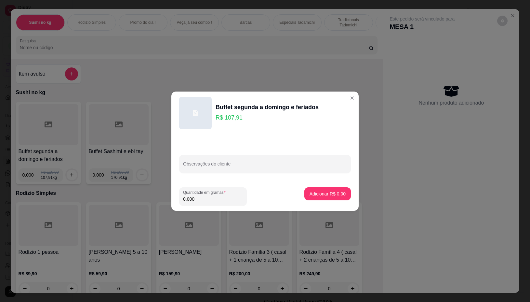
click at [204, 196] on input "0.000" at bounding box center [213, 199] width 60 height 7
type input "0.136"
click at [329, 199] on button "Adicionar R$ 14,68" at bounding box center [327, 193] width 48 height 13
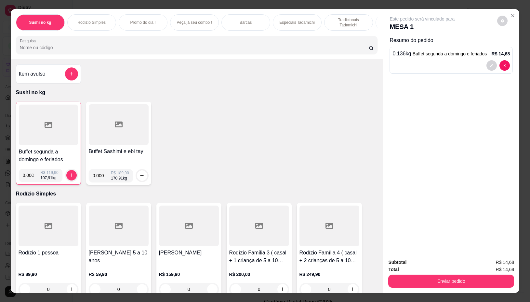
click at [33, 140] on div at bounding box center [48, 124] width 59 height 41
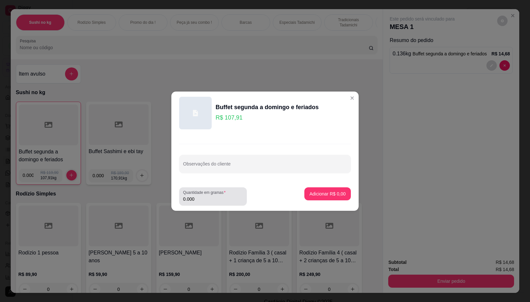
click at [197, 200] on input "0.000" at bounding box center [213, 199] width 60 height 7
type input "0.220"
click at [334, 195] on p "Adicionar R$ 23,74" at bounding box center [327, 193] width 38 height 6
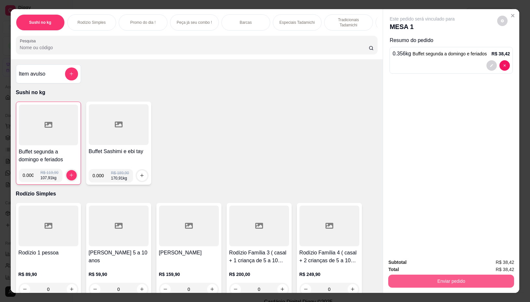
click at [430, 274] on button "Enviar pedido" at bounding box center [451, 280] width 126 height 13
click at [419, 261] on button "Não registrar e enviar pedido" at bounding box center [430, 262] width 66 height 12
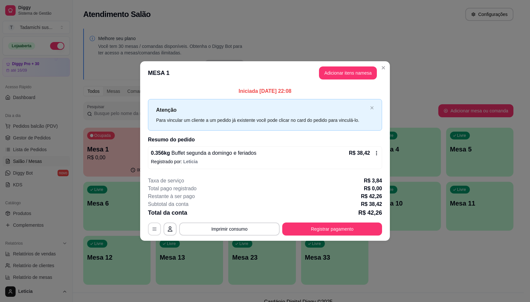
click at [153, 230] on icon "button" at bounding box center [155, 228] width 4 height 3
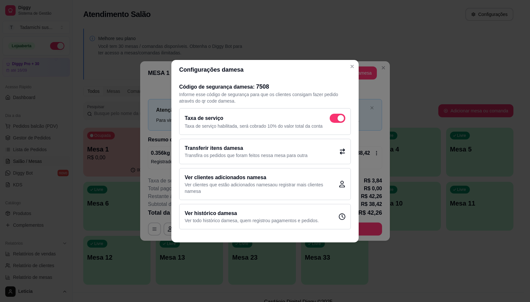
click at [329, 116] on div "Taxa de serviço" at bounding box center [265, 118] width 161 height 9
checkbox input "false"
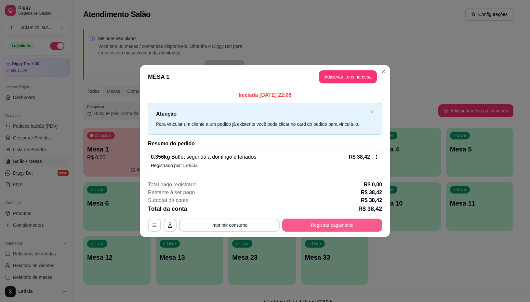
click at [330, 225] on button "Registrar pagamento" at bounding box center [332, 224] width 100 height 13
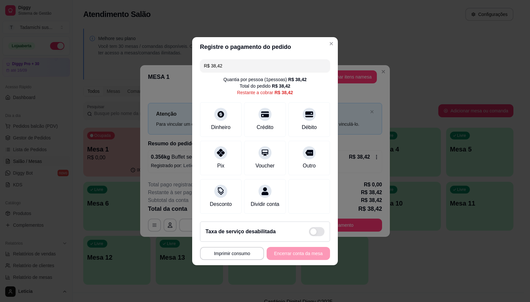
click at [242, 64] on input "R$ 38,42" at bounding box center [265, 65] width 122 height 13
click at [225, 150] on div at bounding box center [221, 150] width 14 height 14
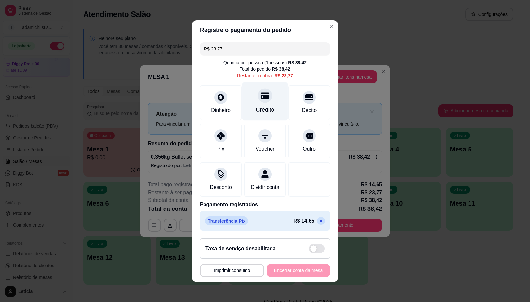
click at [259, 105] on div "Crédito" at bounding box center [265, 109] width 19 height 8
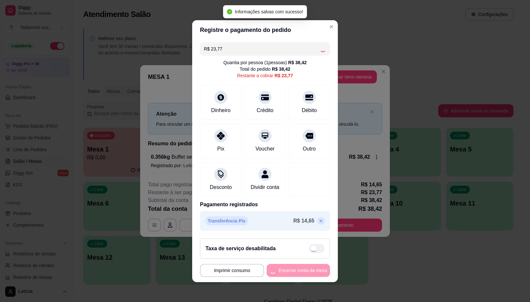
type input "R$ 0,00"
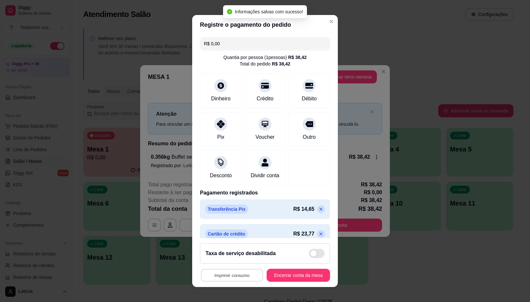
click at [235, 274] on button "Imprimir consumo" at bounding box center [232, 274] width 62 height 13
click at [219, 244] on button "IMPRESSORA" at bounding box center [229, 247] width 50 height 10
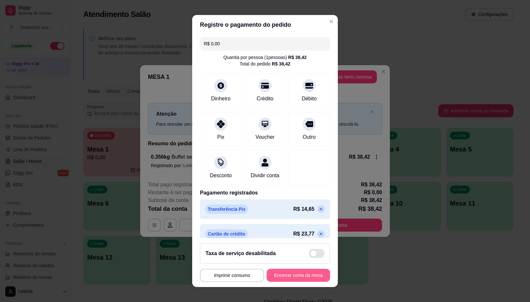
click at [291, 270] on button "Encerrar conta da mesa" at bounding box center [298, 274] width 63 height 13
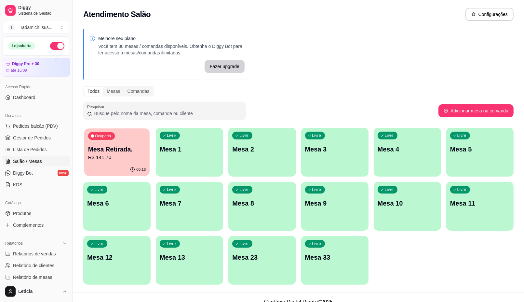
click at [138, 161] on p "R$ 141,70" at bounding box center [117, 157] width 58 height 7
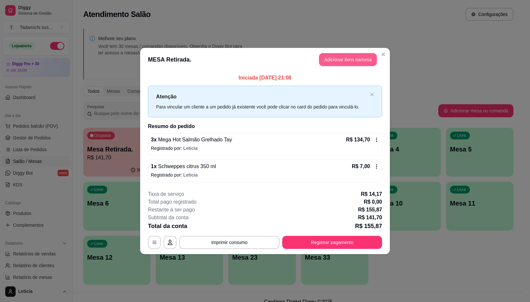
click at [348, 58] on button "Adicionar itens na mesa" at bounding box center [348, 59] width 58 height 13
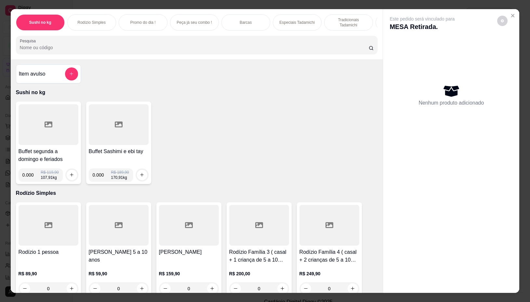
click at [61, 128] on div at bounding box center [49, 124] width 60 height 41
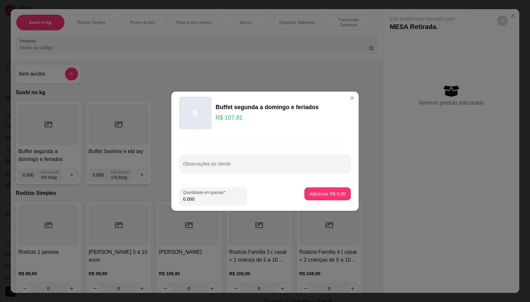
click at [213, 197] on input "0.000" at bounding box center [213, 199] width 60 height 7
type input "0.408"
click at [324, 189] on button "Adicionar R$ 44,03" at bounding box center [326, 193] width 49 height 13
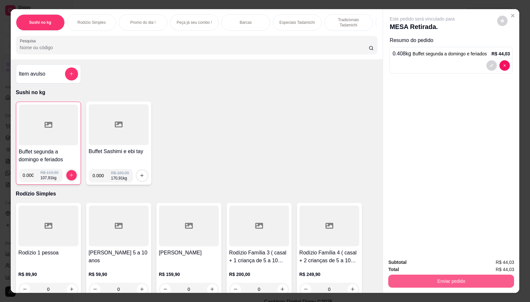
click at [448, 282] on button "Enviar pedido" at bounding box center [451, 280] width 126 height 13
click at [435, 262] on button "Não registrar e enviar pedido" at bounding box center [430, 262] width 66 height 12
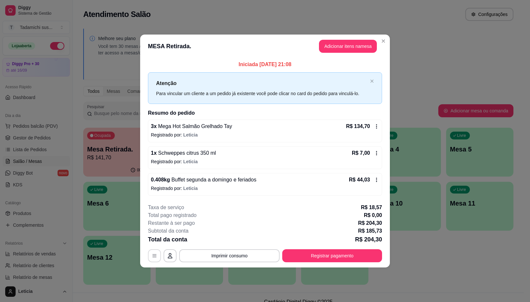
click at [154, 259] on button "button" at bounding box center [154, 255] width 13 height 13
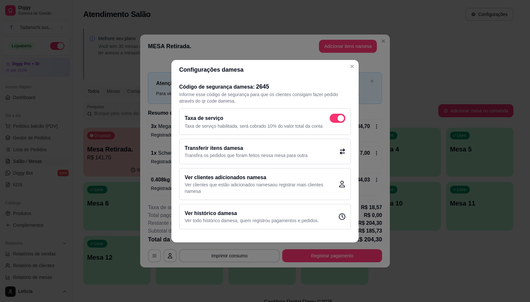
click at [330, 115] on label at bounding box center [338, 118] width 16 height 9
click at [330, 119] on input "checkbox" at bounding box center [332, 121] width 4 height 4
checkbox input "false"
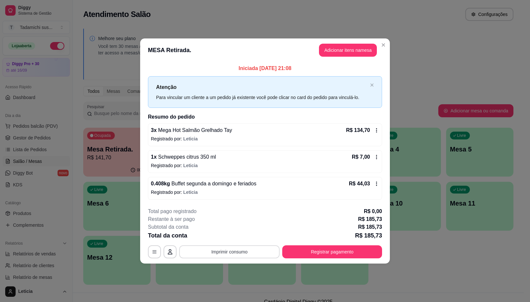
click at [215, 248] on button "Imprimir consumo" at bounding box center [229, 251] width 101 height 13
click at [215, 224] on button "IMPRESSORA" at bounding box center [231, 224] width 50 height 10
click at [359, 51] on button "Adicionar itens na mesa" at bounding box center [348, 50] width 56 height 13
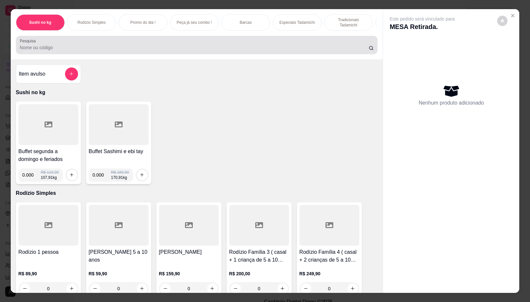
click at [261, 51] on input "Pesquisa" at bounding box center [194, 47] width 349 height 7
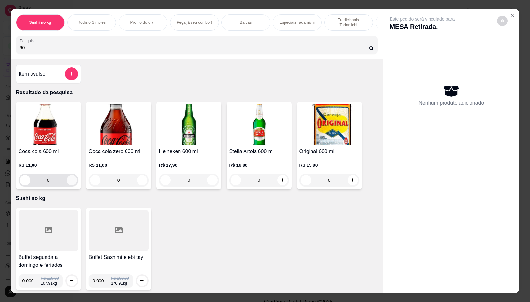
type input "60"
click at [69, 181] on icon "increase-product-quantity" at bounding box center [71, 179] width 5 height 5
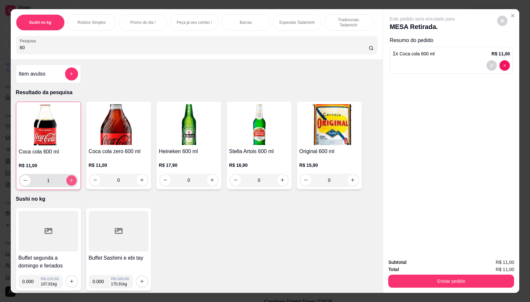
type input "1"
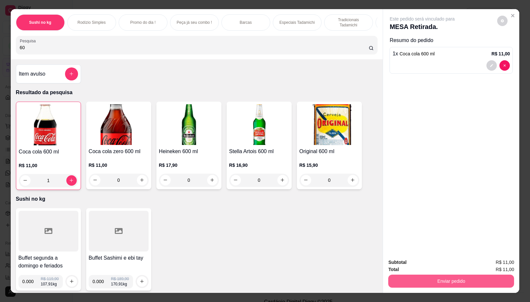
click at [427, 277] on button "Enviar pedido" at bounding box center [451, 280] width 126 height 13
click at [409, 260] on button "Não registrar e enviar pedido" at bounding box center [430, 262] width 68 height 12
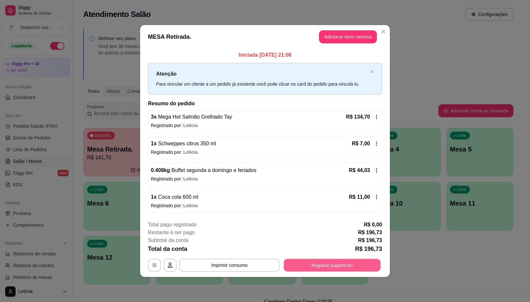
click at [303, 266] on button "Registrar pagamento" at bounding box center [332, 265] width 97 height 13
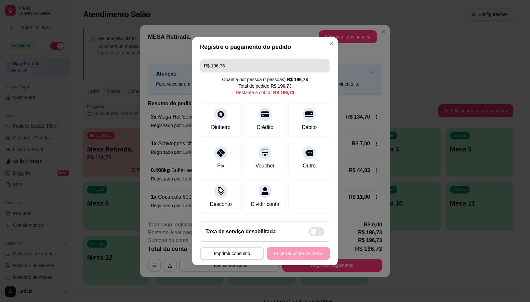
click at [232, 59] on input "R$ 196,73" at bounding box center [265, 65] width 122 height 13
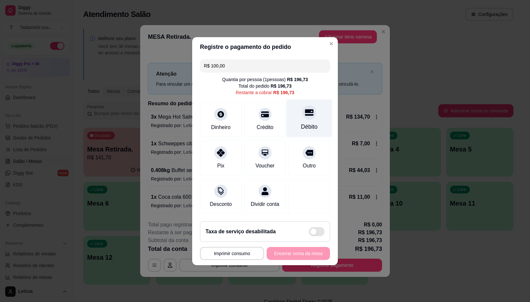
click at [303, 116] on div "Débito" at bounding box center [310, 118] width 46 height 38
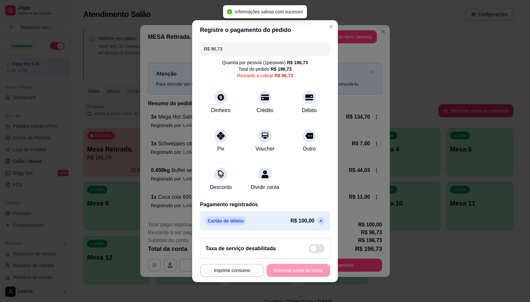
click at [224, 46] on input "R$ 96,73" at bounding box center [265, 48] width 122 height 13
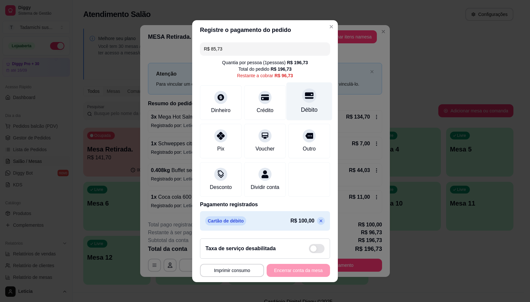
click at [305, 93] on icon at bounding box center [309, 95] width 8 height 7
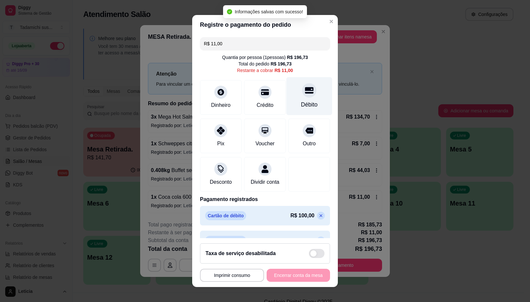
click at [302, 94] on div at bounding box center [309, 90] width 14 height 14
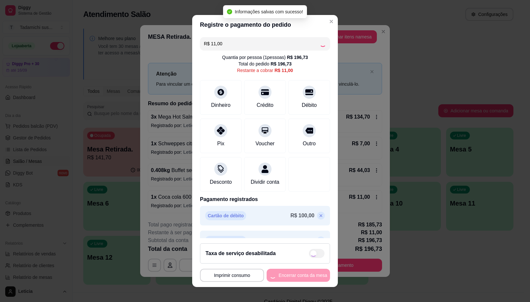
type input "R$ 0,00"
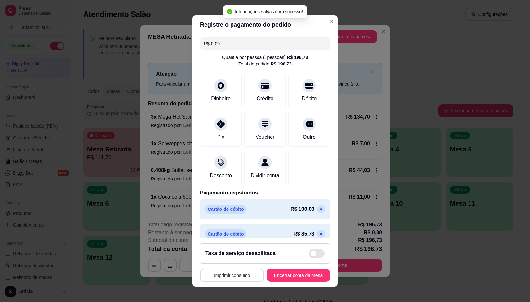
click at [223, 277] on button "Imprimir consumo" at bounding box center [232, 274] width 64 height 13
click at [223, 243] on button "IMPRESSORA" at bounding box center [229, 247] width 48 height 10
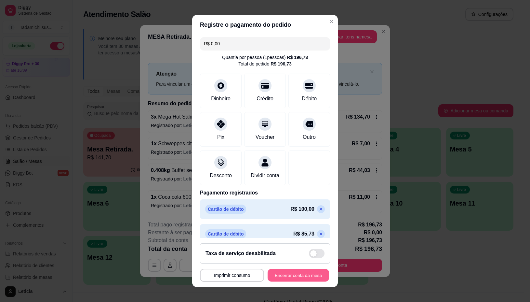
click at [301, 272] on button "Encerrar conta da mesa" at bounding box center [298, 274] width 61 height 13
